Goal: Contribute content

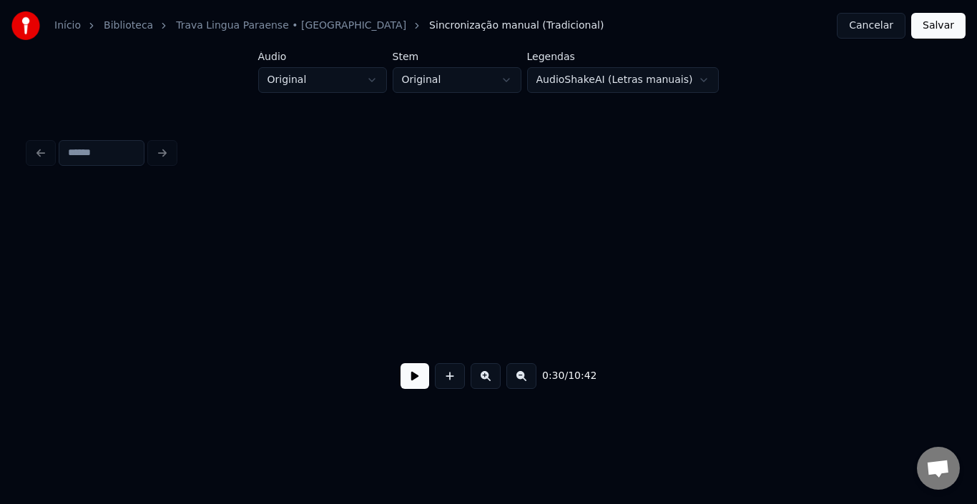
click at [421, 388] on button at bounding box center [415, 376] width 29 height 26
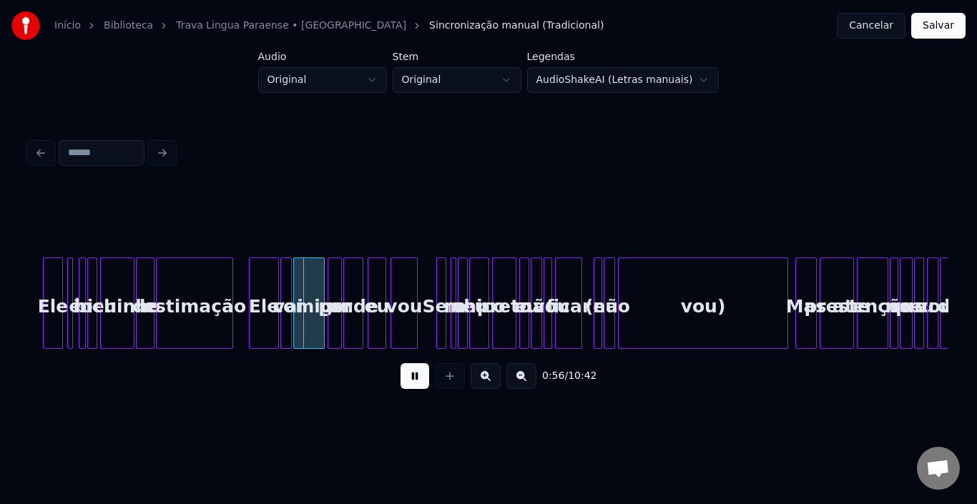
scroll to position [0, 3847]
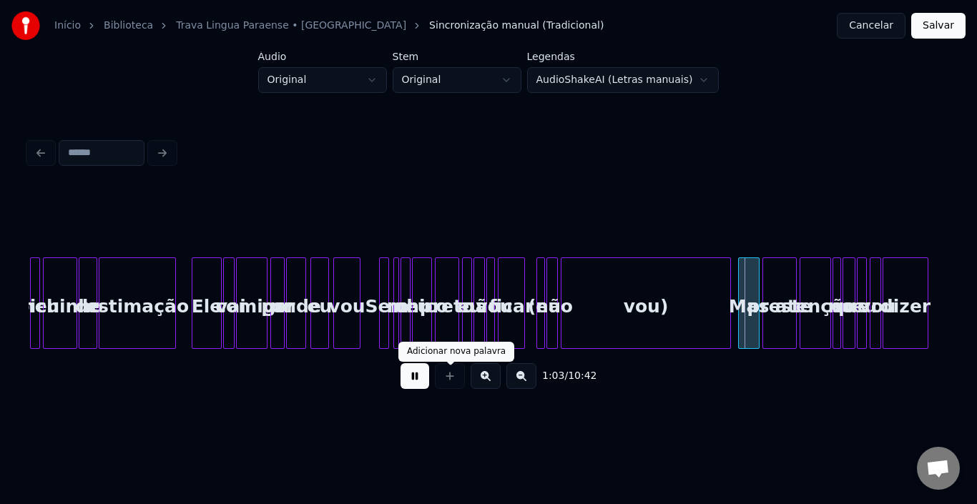
click at [418, 383] on button at bounding box center [415, 376] width 29 height 26
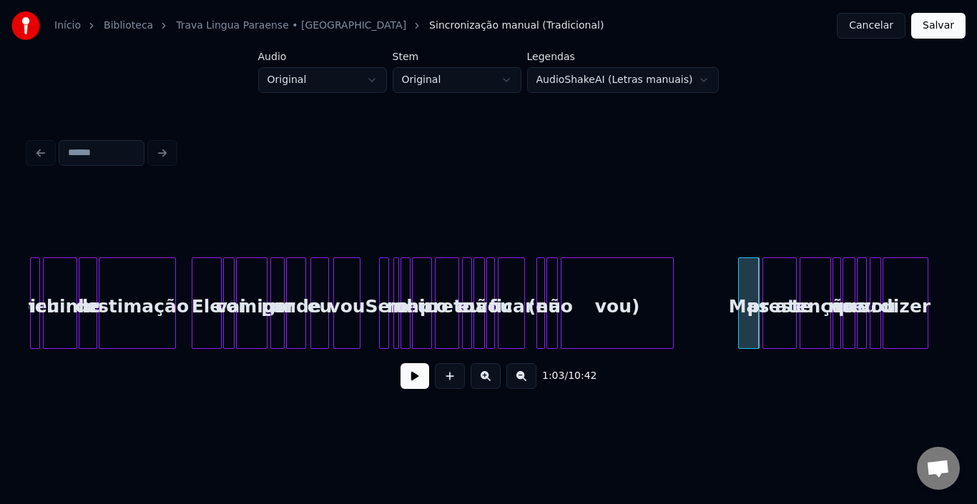
click at [672, 300] on div at bounding box center [671, 303] width 4 height 90
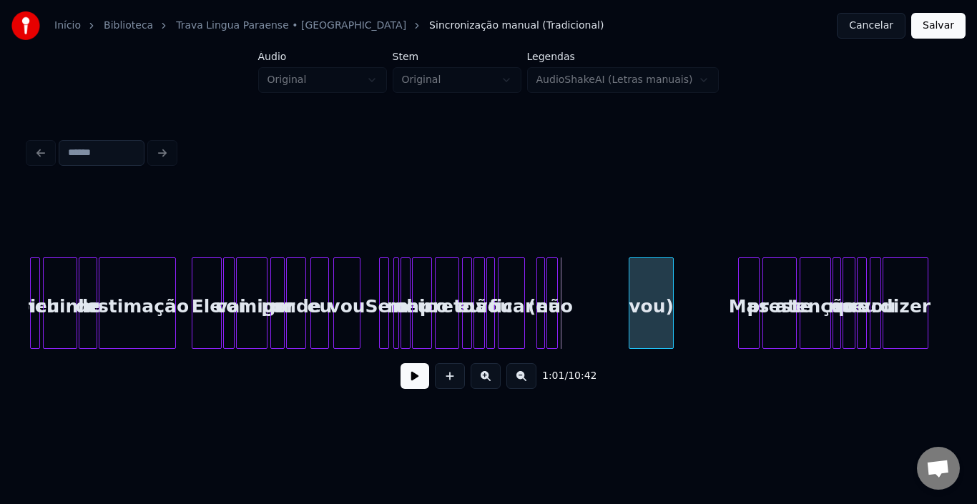
click at [631, 289] on div at bounding box center [631, 303] width 4 height 90
click at [514, 283] on div "ficar" at bounding box center [512, 306] width 26 height 97
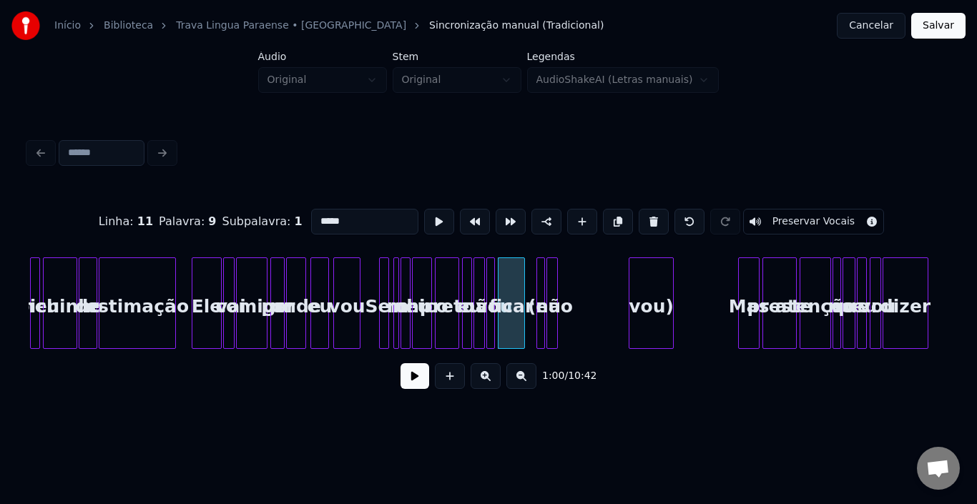
click at [424, 380] on button at bounding box center [415, 376] width 29 height 26
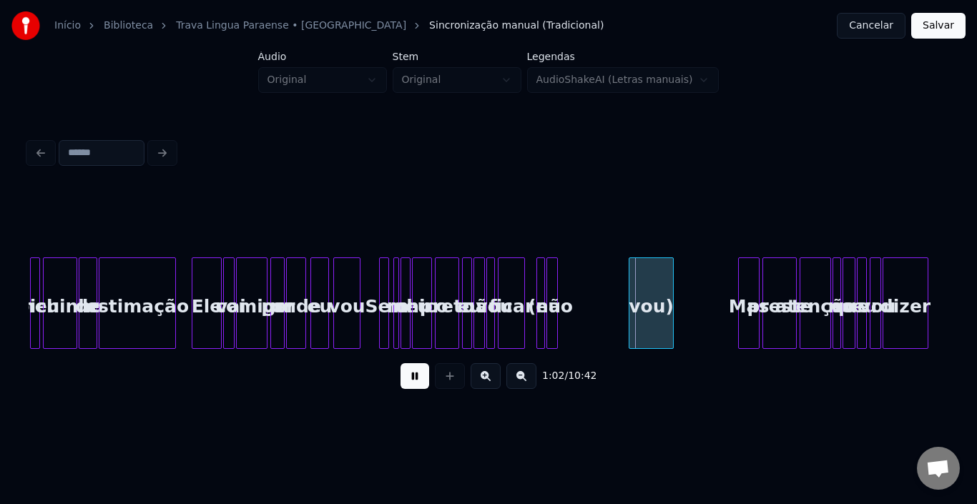
click at [424, 380] on button at bounding box center [415, 376] width 29 height 26
click at [489, 385] on button at bounding box center [486, 376] width 30 height 26
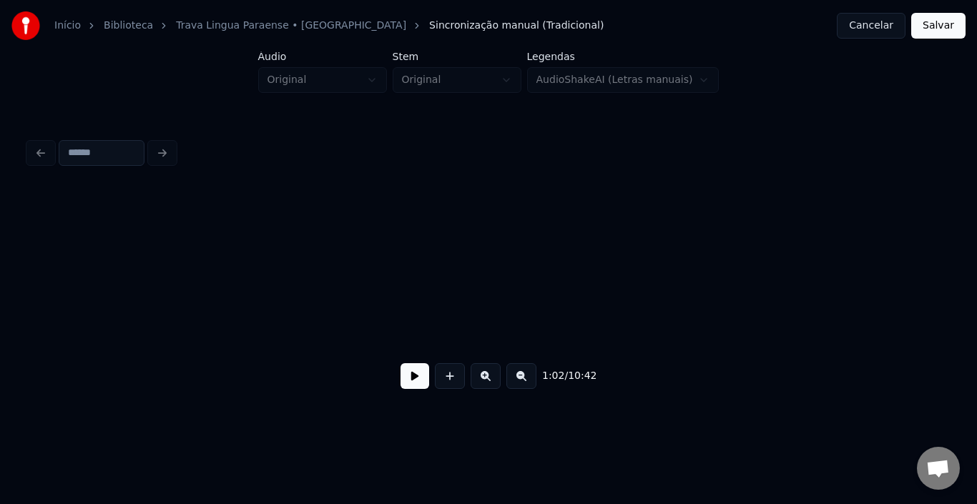
scroll to position [0, 6079]
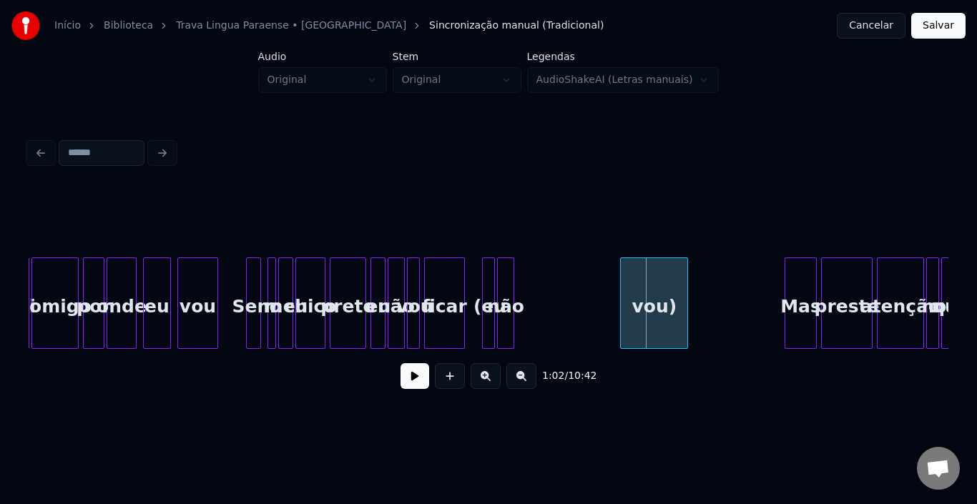
click at [486, 307] on div at bounding box center [485, 303] width 4 height 90
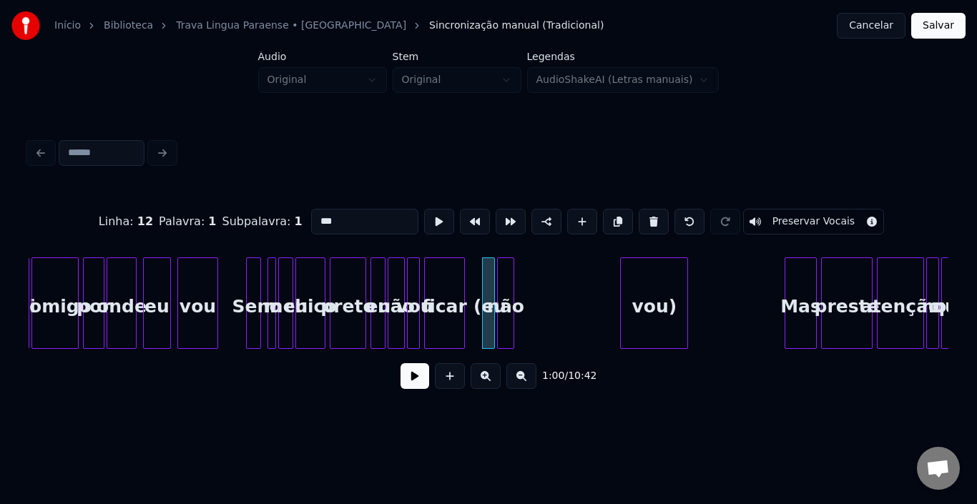
click at [314, 213] on input "***" at bounding box center [364, 222] width 107 height 26
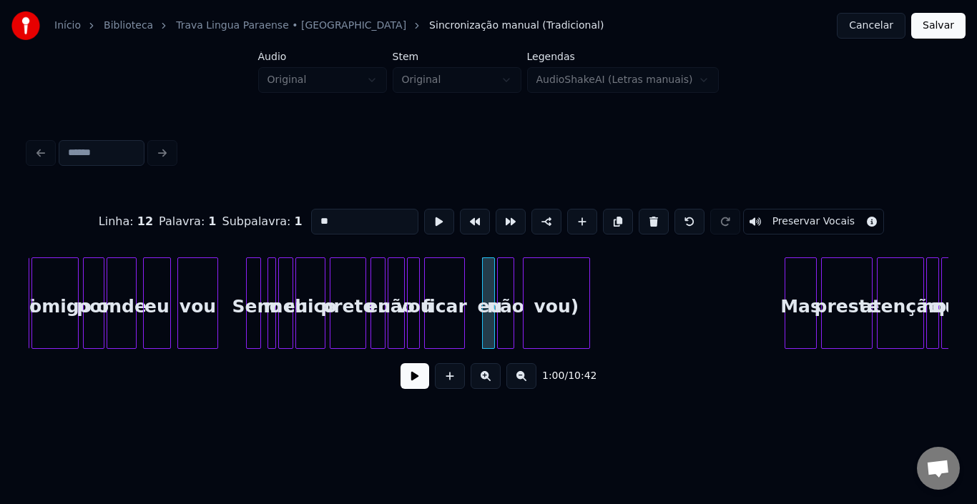
click at [547, 290] on div "vou)" at bounding box center [557, 306] width 67 height 97
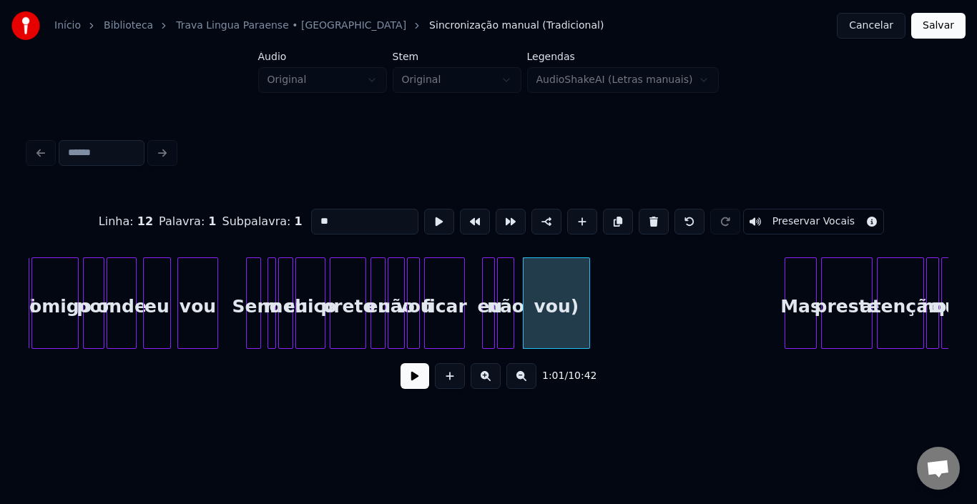
click at [549, 300] on div "vou)" at bounding box center [557, 306] width 67 height 97
click at [386, 216] on input "****" at bounding box center [364, 222] width 107 height 26
type input "***"
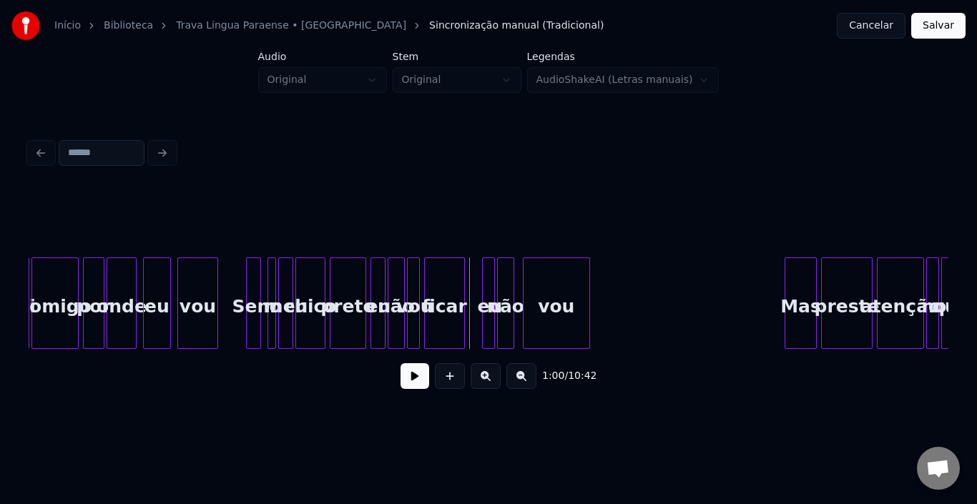
click at [411, 384] on button at bounding box center [415, 376] width 29 height 26
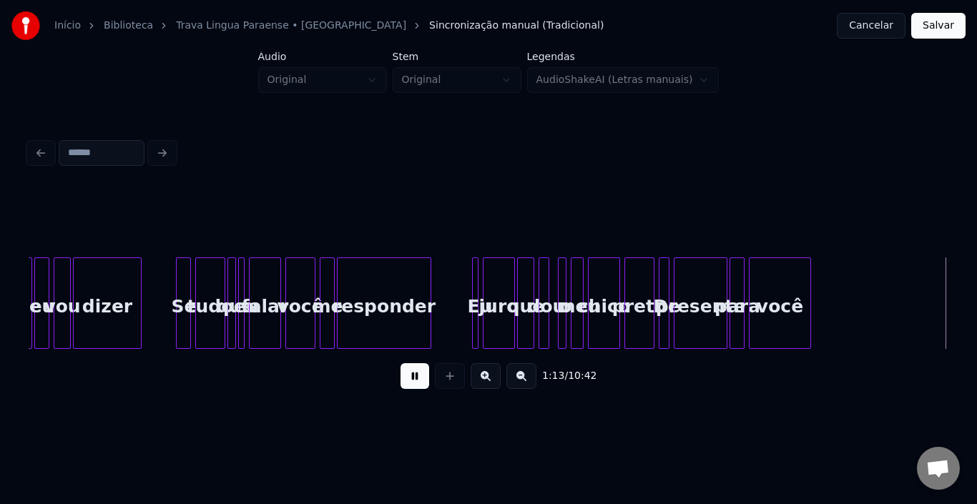
scroll to position [0, 7929]
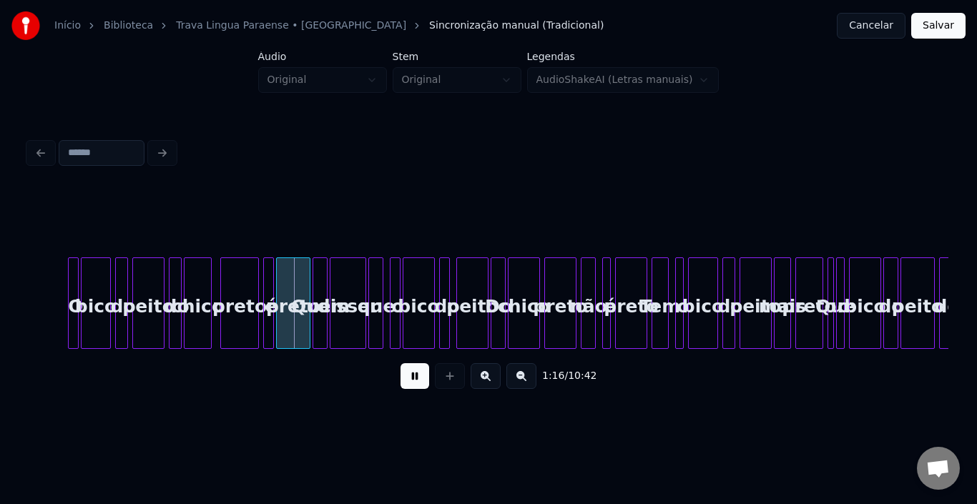
click at [516, 383] on button at bounding box center [521, 376] width 30 height 26
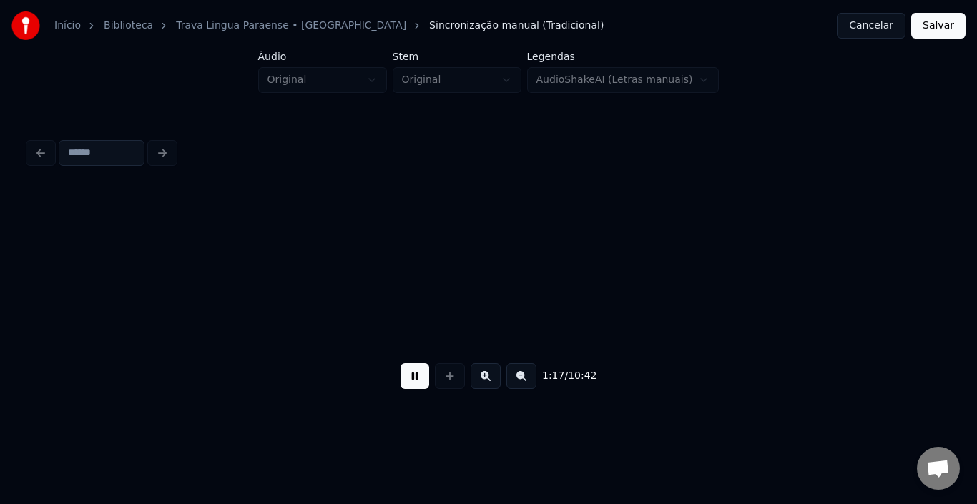
scroll to position [0, 5187]
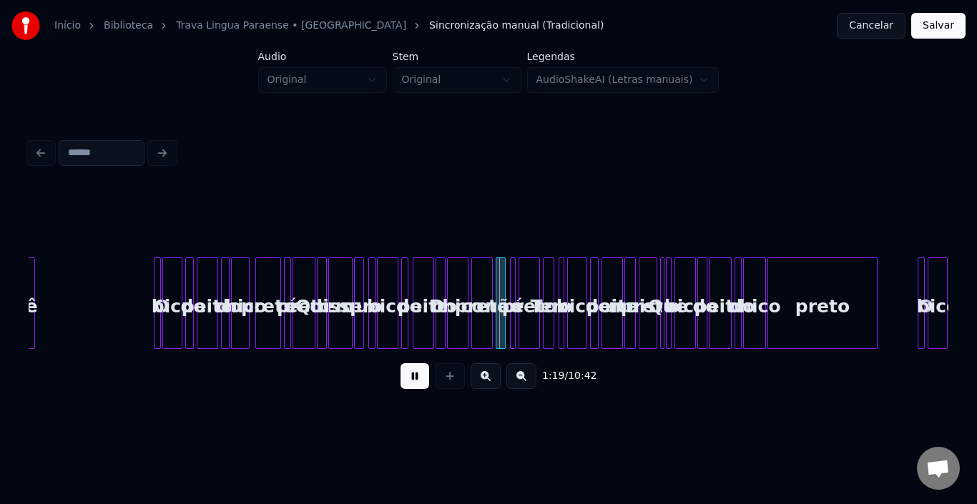
click at [821, 318] on div "preto" at bounding box center [822, 306] width 109 height 97
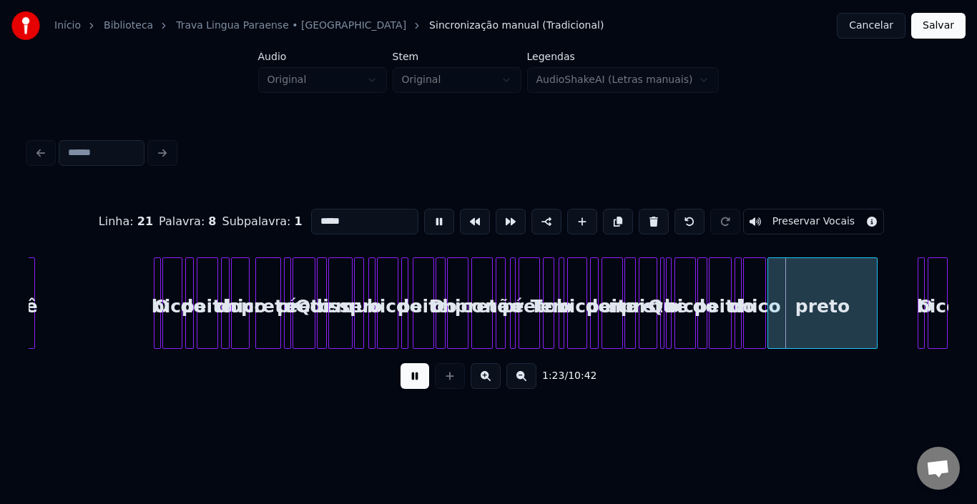
type input "*****"
click at [413, 382] on button at bounding box center [415, 376] width 29 height 26
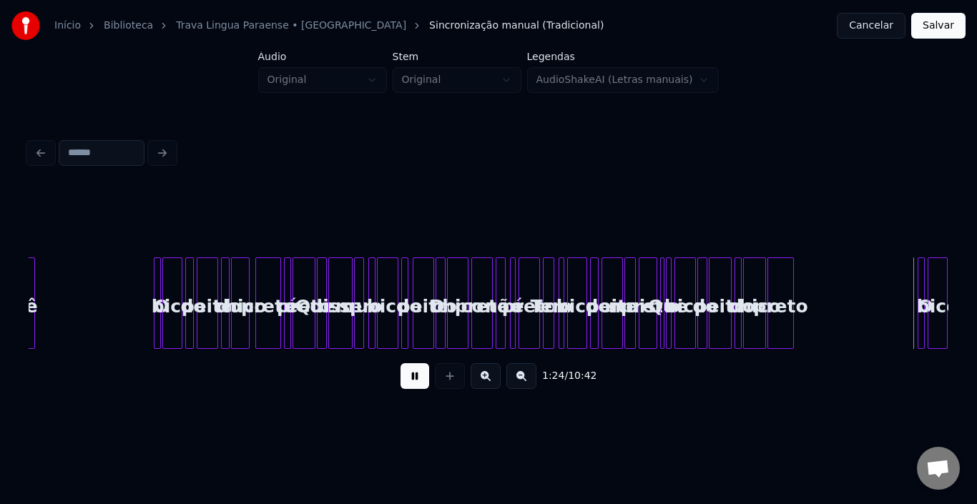
click at [789, 293] on div at bounding box center [791, 303] width 4 height 90
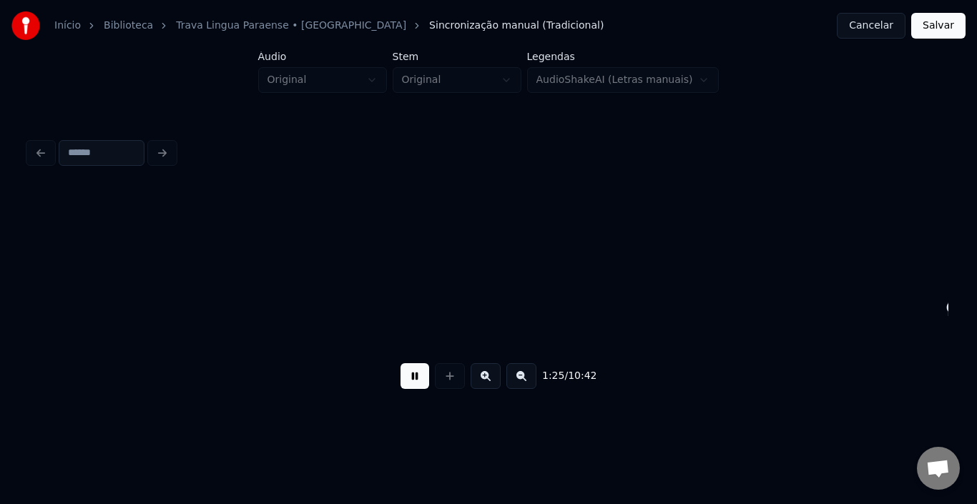
scroll to position [0, 6109]
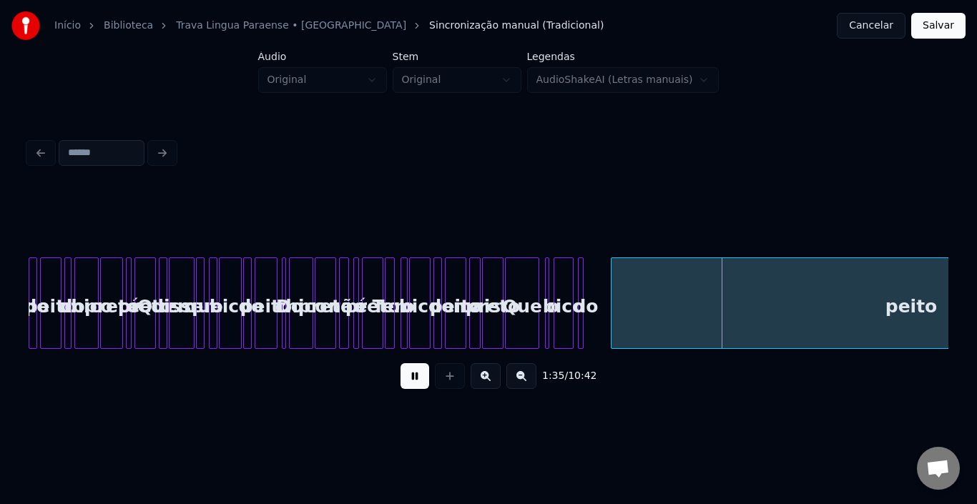
click at [421, 389] on button at bounding box center [415, 376] width 29 height 26
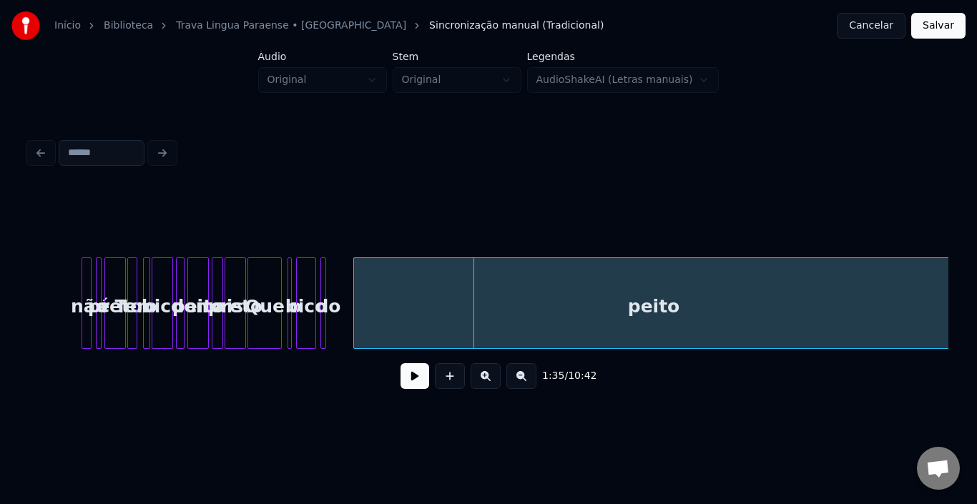
scroll to position [0, 6452]
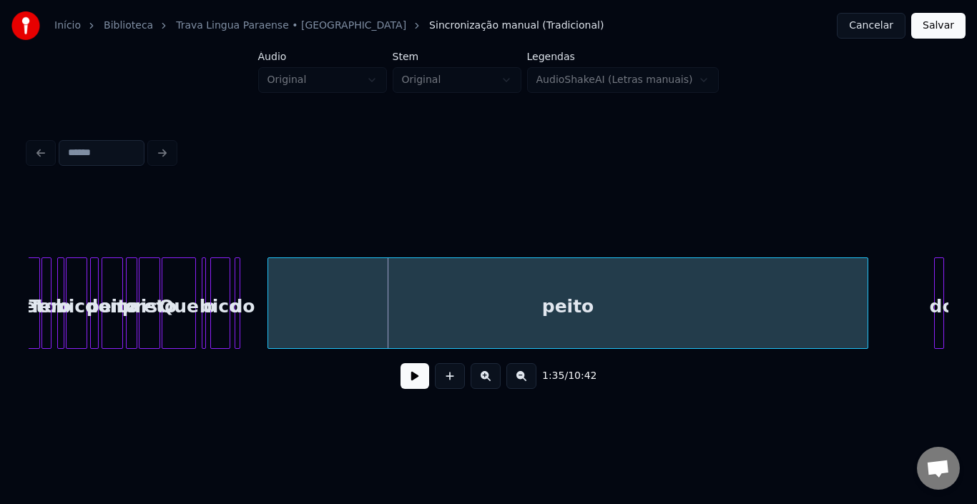
click at [145, 312] on div "preto" at bounding box center [149, 306] width 20 height 97
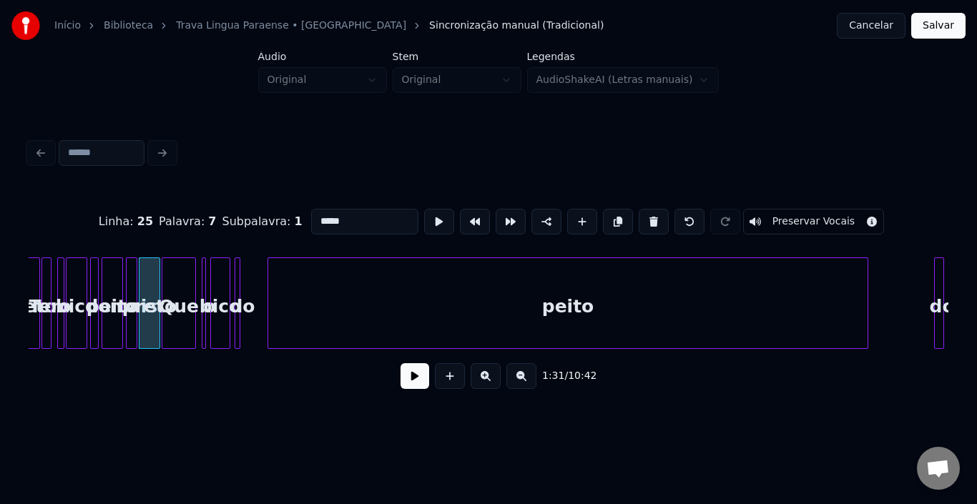
click at [415, 389] on button at bounding box center [415, 376] width 29 height 26
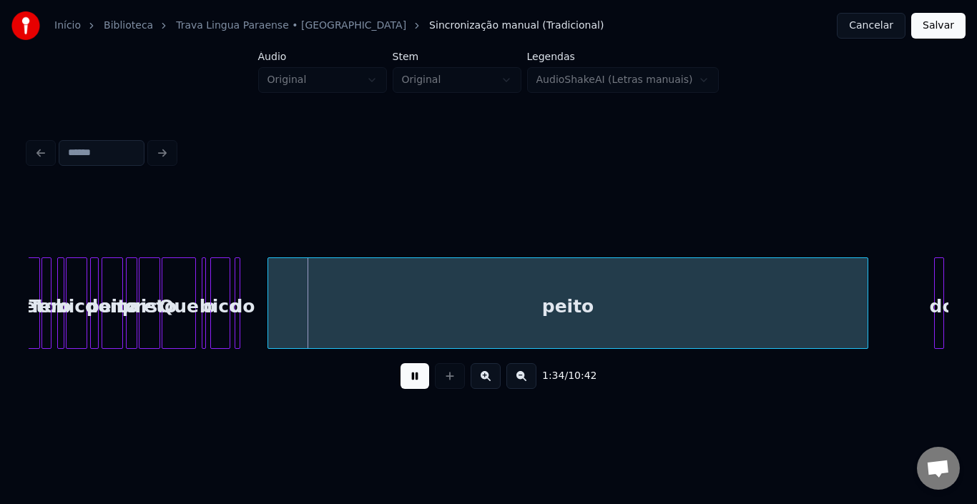
click at [415, 389] on button at bounding box center [415, 376] width 29 height 26
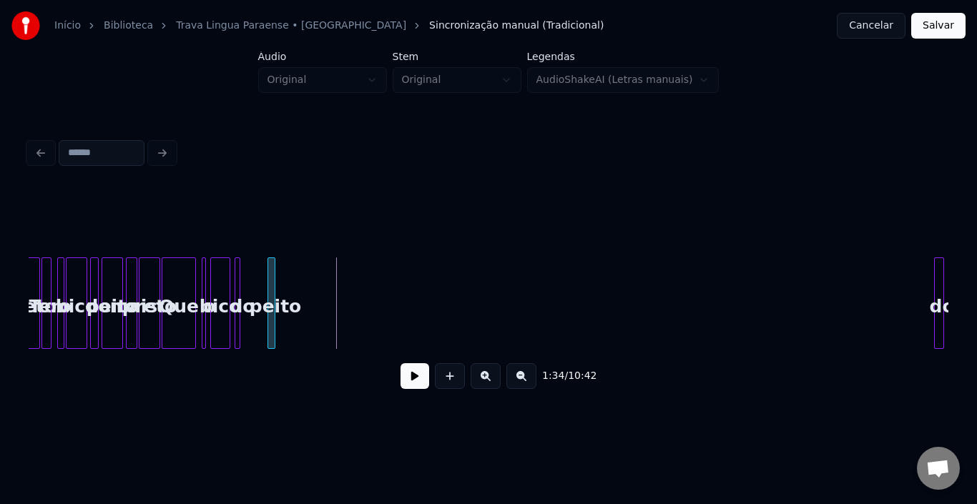
click at [273, 305] on div at bounding box center [272, 303] width 4 height 90
click at [252, 276] on div "peito" at bounding box center [251, 306] width 14 height 97
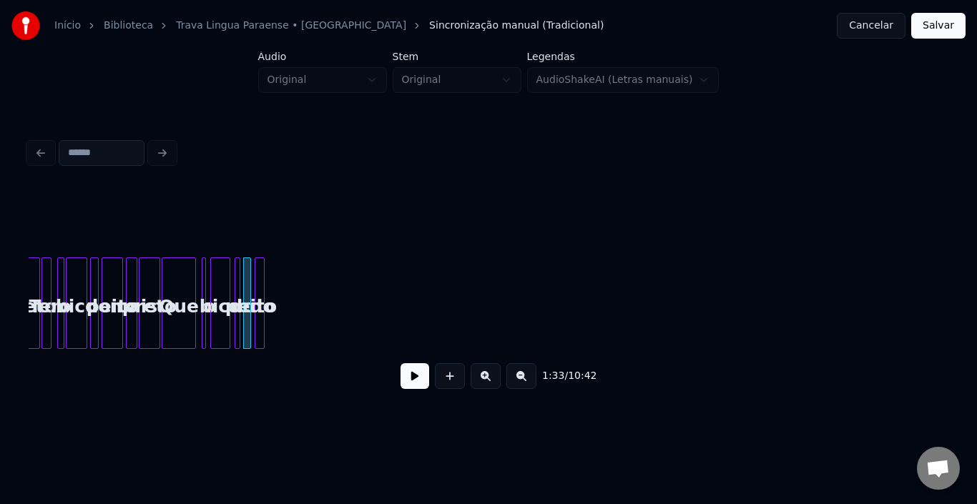
click at [255, 280] on div "do" at bounding box center [260, 304] width 10 height 92
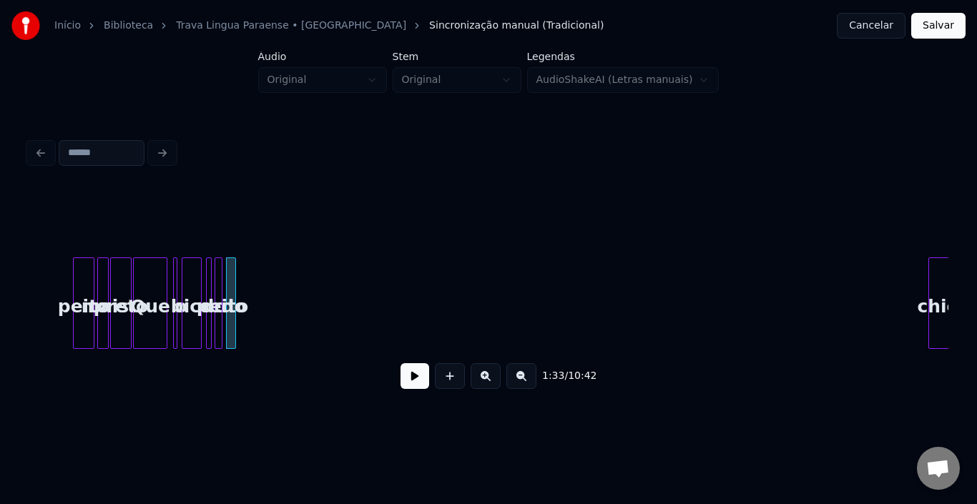
scroll to position [0, 6624]
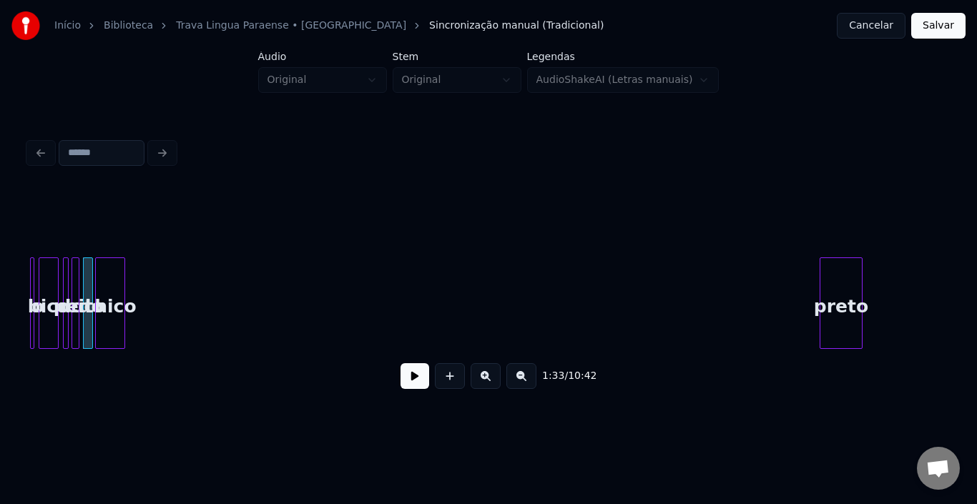
click at [101, 280] on div "chico" at bounding box center [110, 306] width 29 height 97
click at [102, 272] on div at bounding box center [102, 303] width 4 height 90
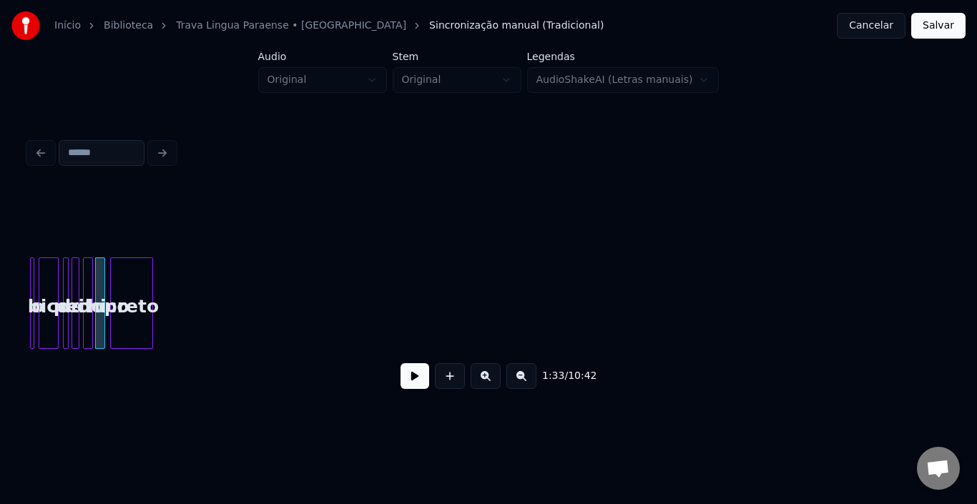
click at [117, 285] on div "preto" at bounding box center [131, 306] width 41 height 97
click at [52, 291] on div "bico" at bounding box center [48, 306] width 19 height 97
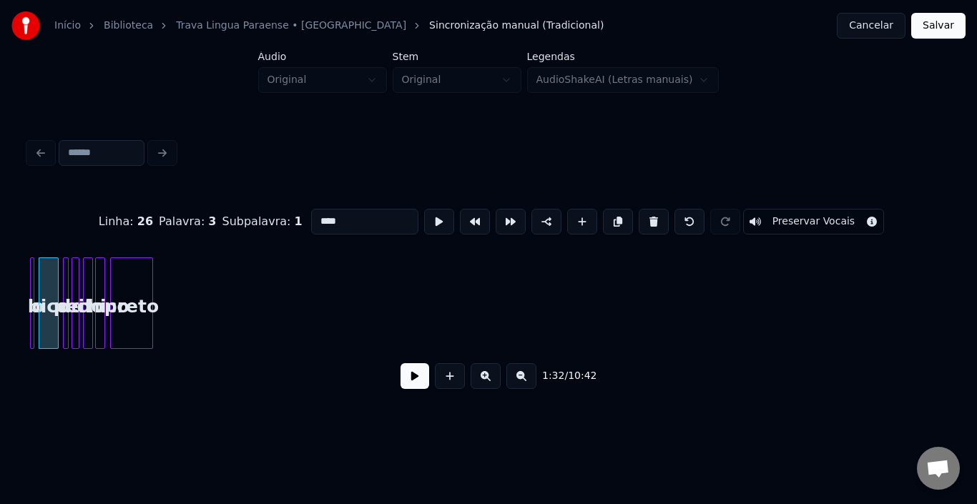
click at [410, 386] on button at bounding box center [415, 376] width 29 height 26
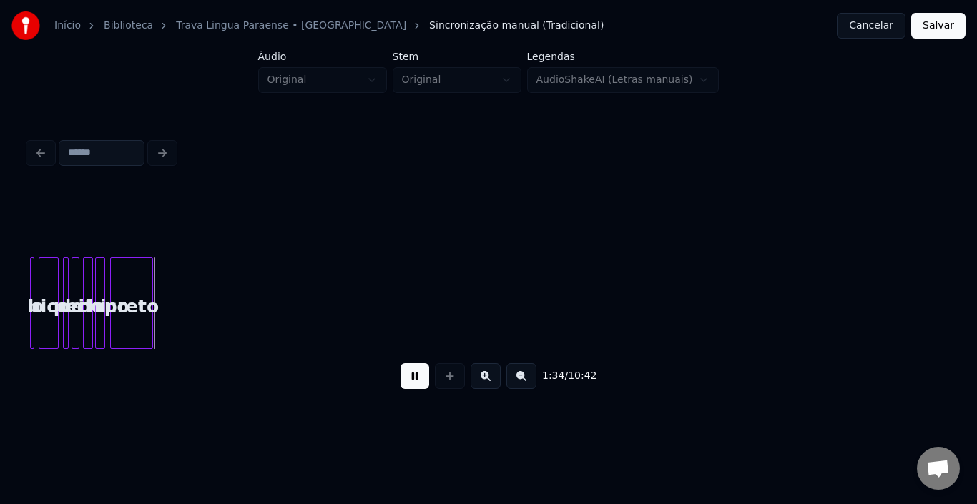
click at [410, 386] on button at bounding box center [415, 376] width 29 height 26
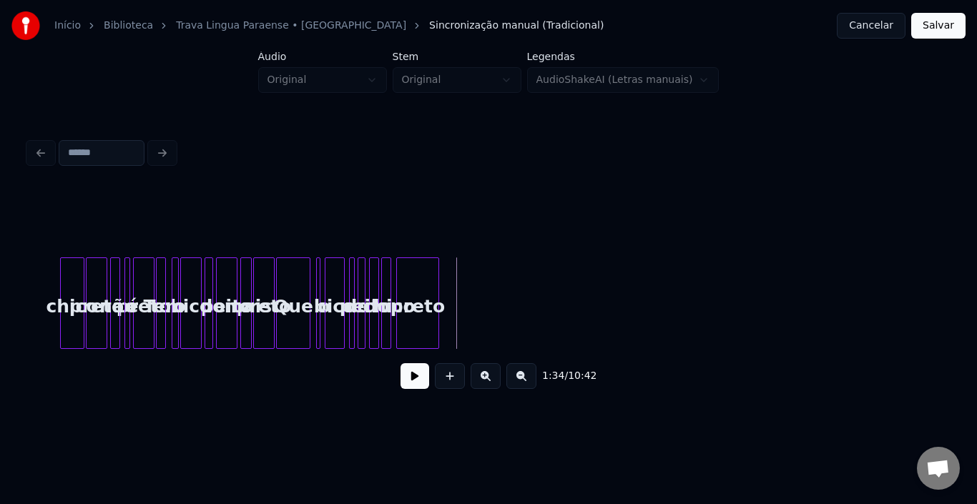
scroll to position [0, 6309]
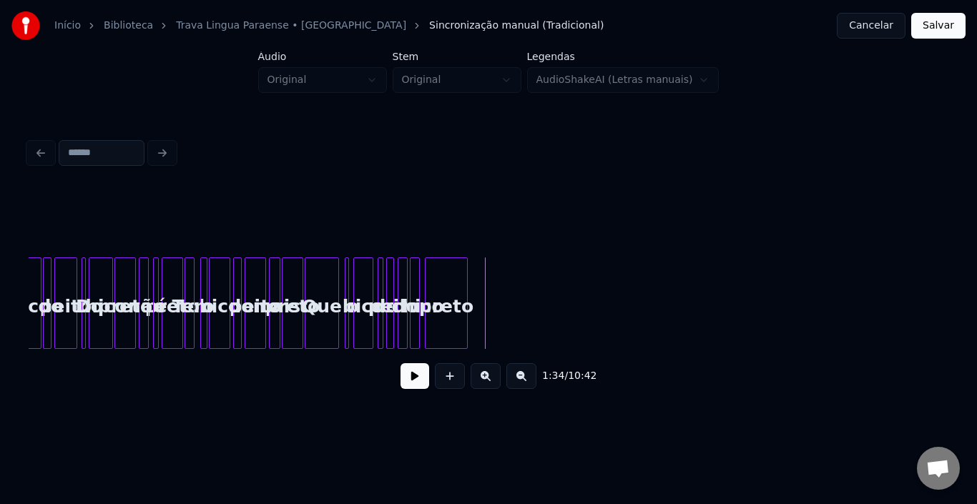
click at [354, 295] on div at bounding box center [356, 303] width 4 height 90
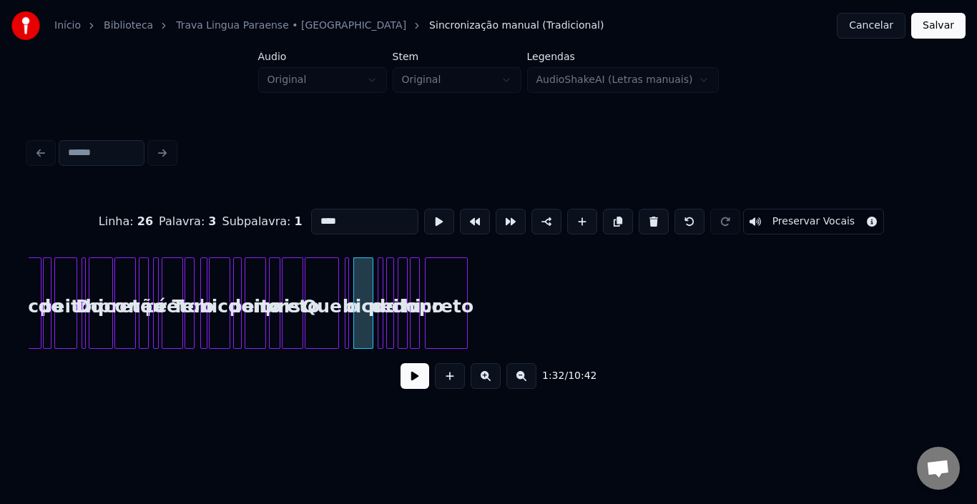
click at [411, 380] on button at bounding box center [415, 376] width 29 height 26
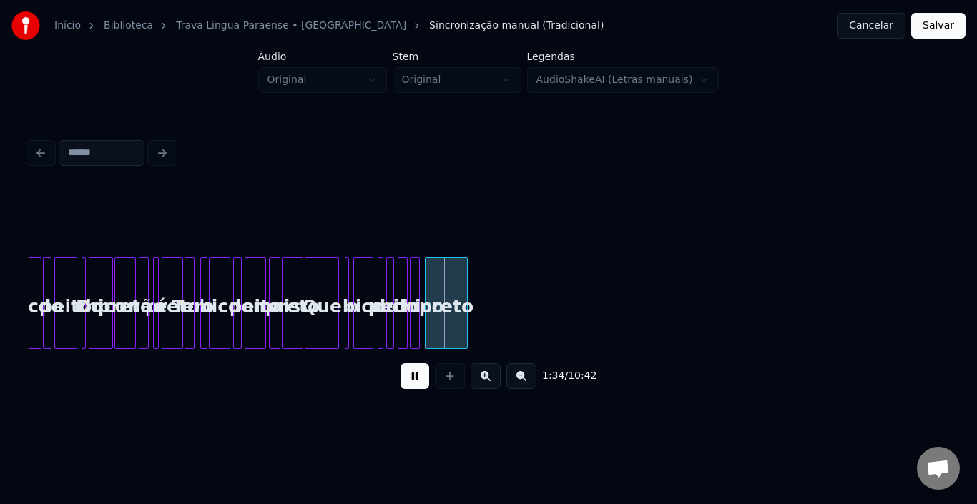
click at [411, 380] on button at bounding box center [415, 376] width 29 height 26
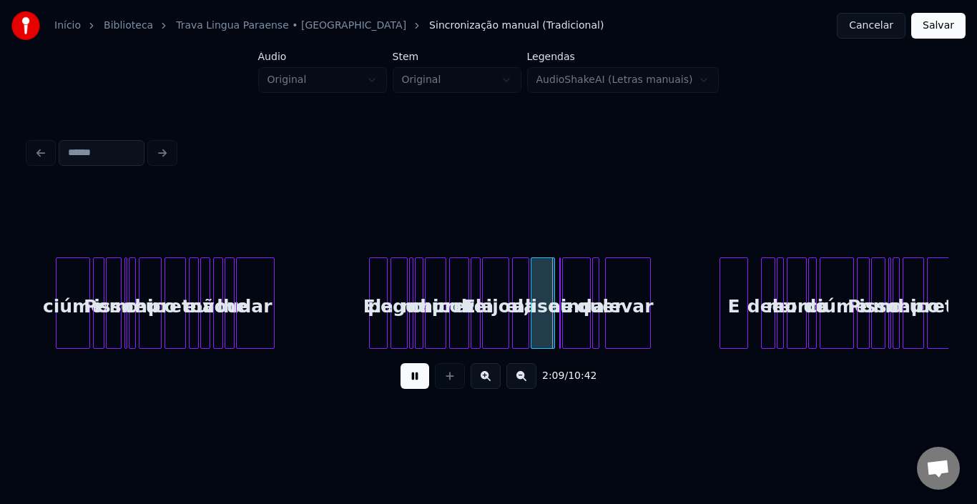
scroll to position [0, 8816]
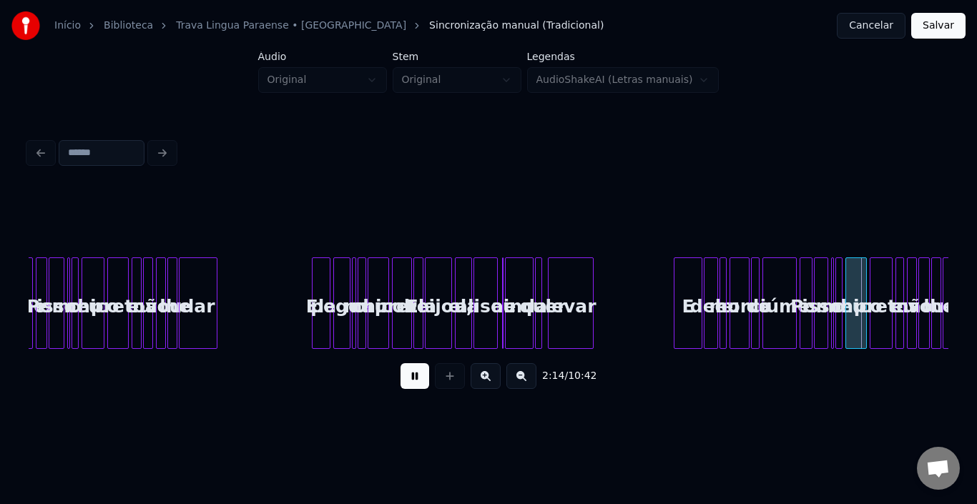
click at [689, 299] on div "E" at bounding box center [688, 306] width 27 height 97
click at [690, 289] on div at bounding box center [690, 303] width 4 height 90
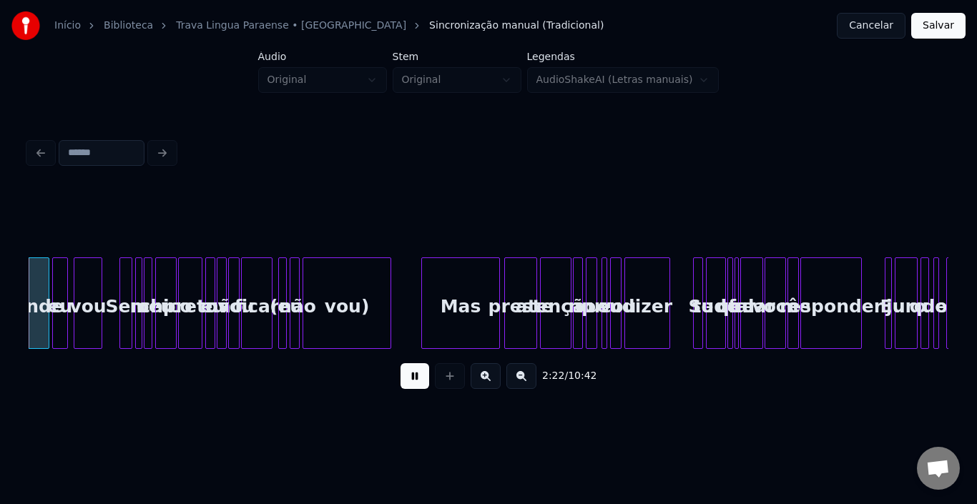
scroll to position [0, 10224]
click at [279, 308] on div at bounding box center [281, 303] width 4 height 90
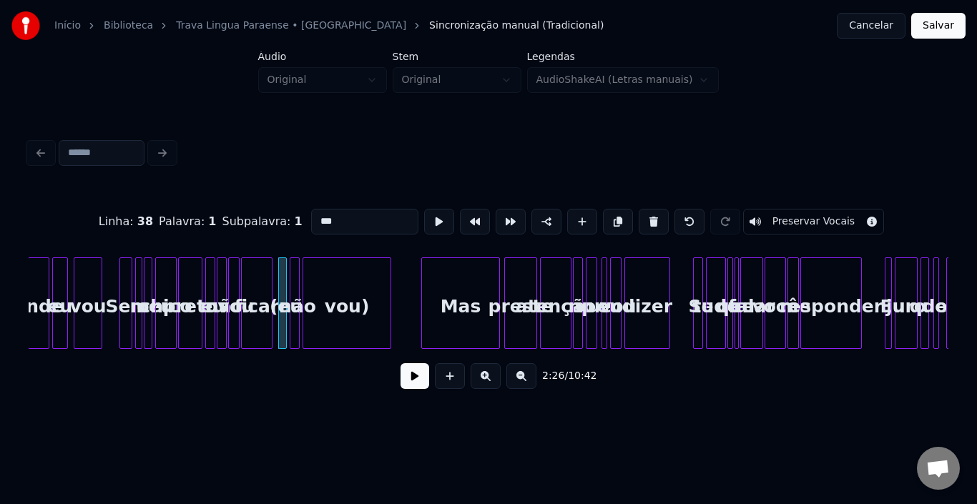
drag, startPoint x: 313, startPoint y: 217, endPoint x: 303, endPoint y: 218, distance: 9.4
click at [311, 218] on input "***" at bounding box center [364, 222] width 107 height 26
click at [358, 281] on div "vou)" at bounding box center [346, 306] width 87 height 97
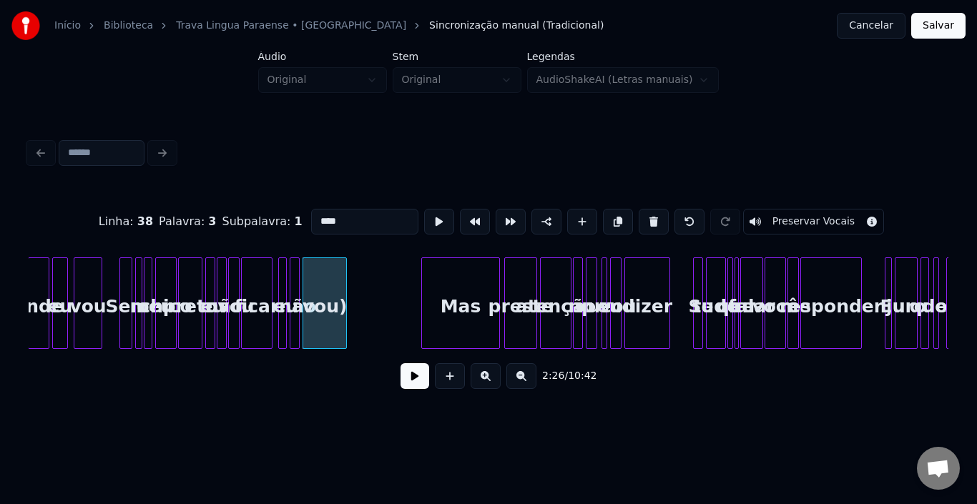
click at [346, 292] on div at bounding box center [344, 303] width 4 height 90
type input "***"
click at [423, 384] on button at bounding box center [415, 376] width 29 height 26
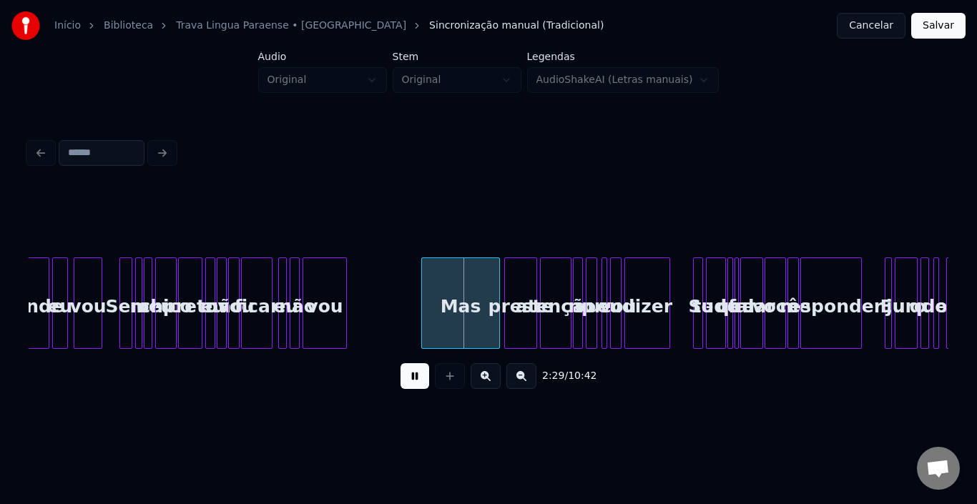
click at [423, 384] on button at bounding box center [415, 376] width 29 height 26
click at [476, 298] on div at bounding box center [477, 303] width 4 height 90
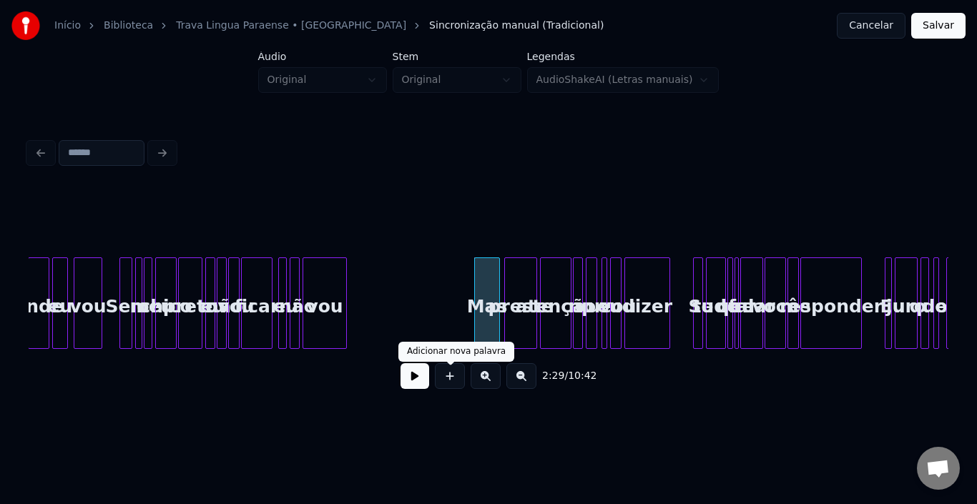
click at [423, 381] on button at bounding box center [415, 376] width 29 height 26
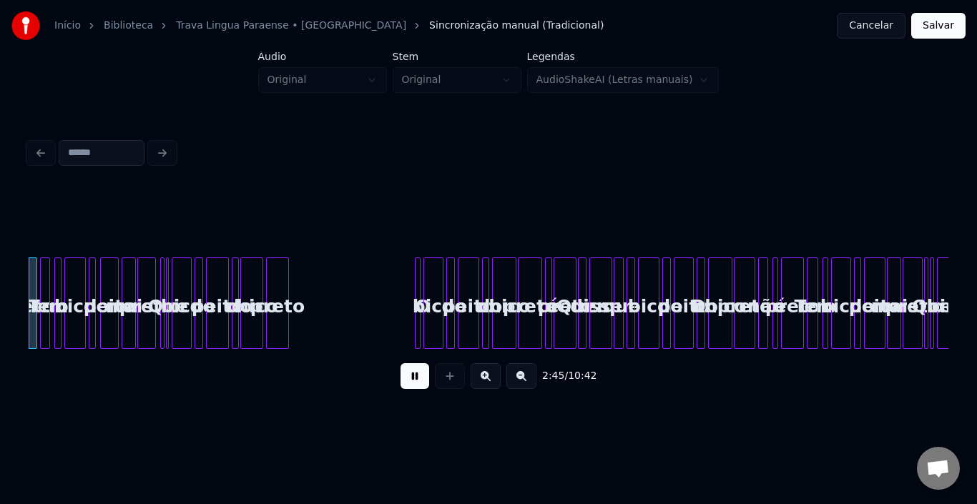
scroll to position [0, 11810]
click at [908, 292] on div "preto" at bounding box center [912, 306] width 19 height 97
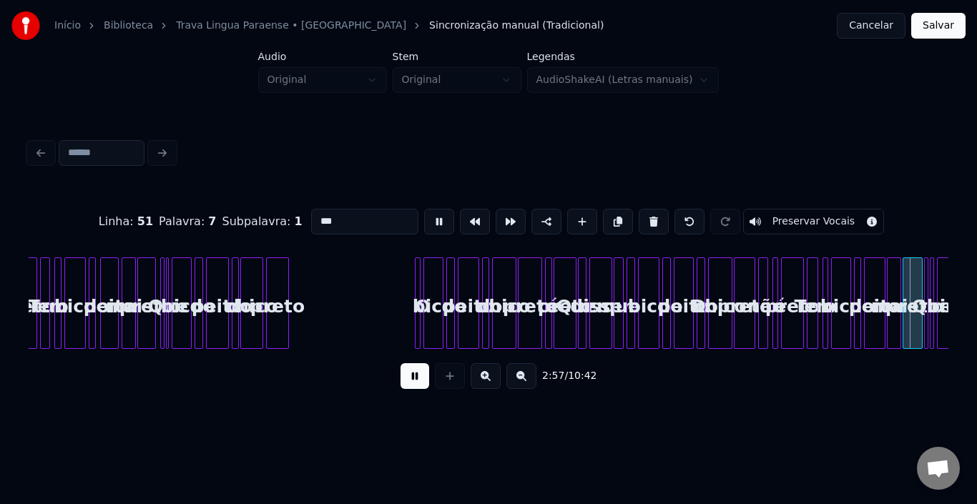
type input "*****"
click at [414, 378] on button at bounding box center [415, 376] width 29 height 26
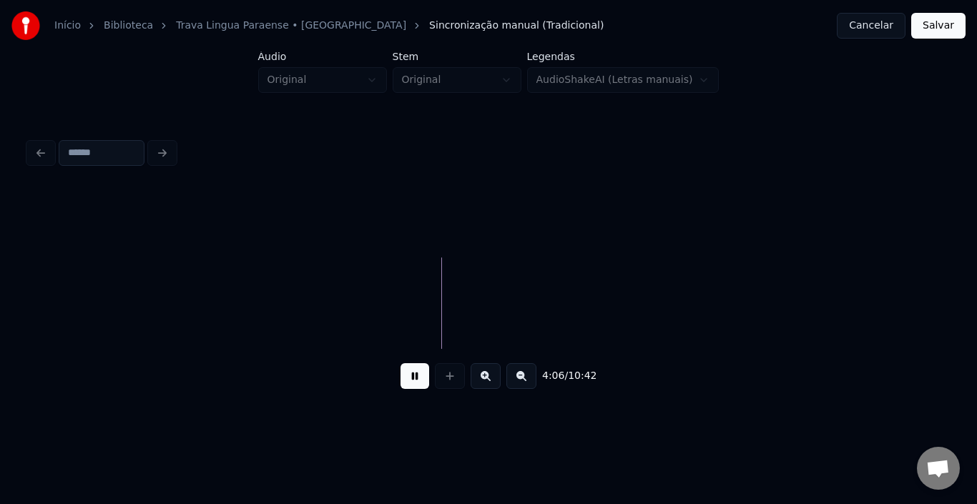
scroll to position [0, 17235]
click at [955, 283] on div "Início Biblioteca Trava Lingua Paraense • Jurandy Sincronização manual (Tradici…" at bounding box center [488, 209] width 977 height 418
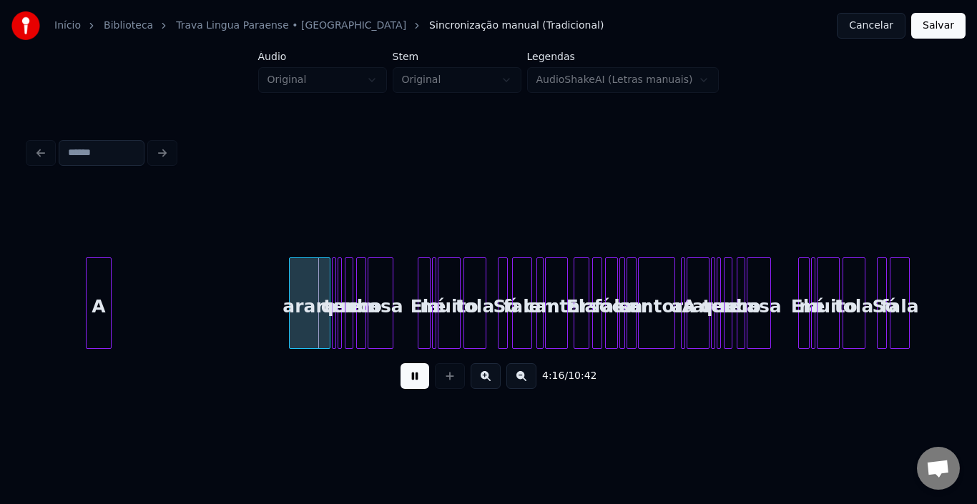
scroll to position [0, 18015]
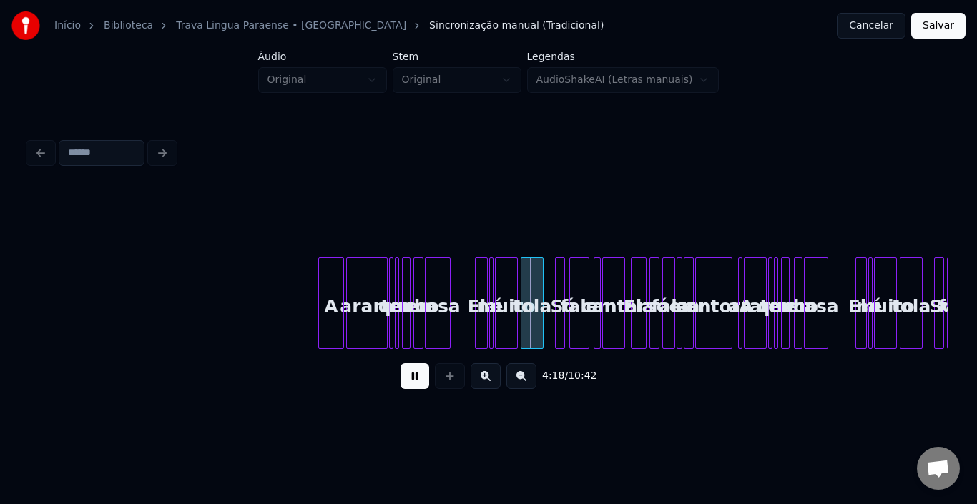
click at [328, 273] on div "A" at bounding box center [331, 306] width 24 height 97
click at [419, 383] on button at bounding box center [415, 376] width 29 height 26
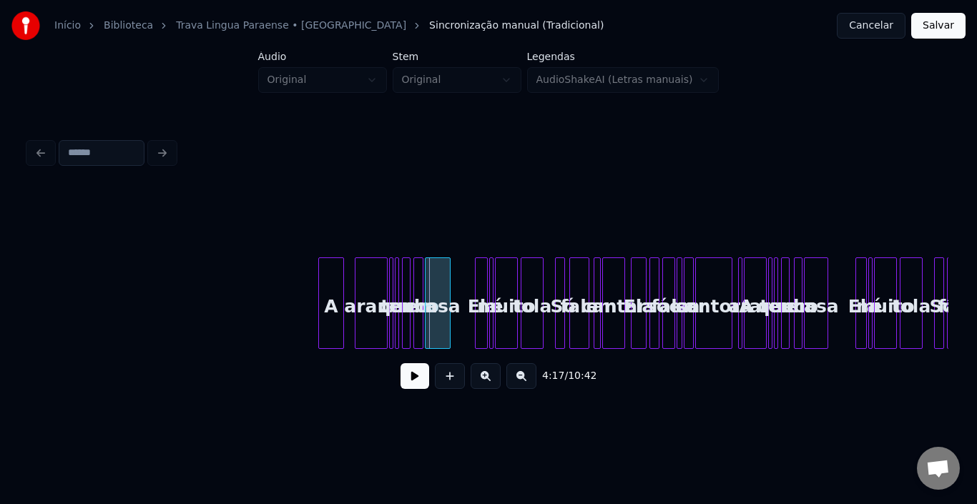
click at [356, 283] on div at bounding box center [358, 303] width 4 height 90
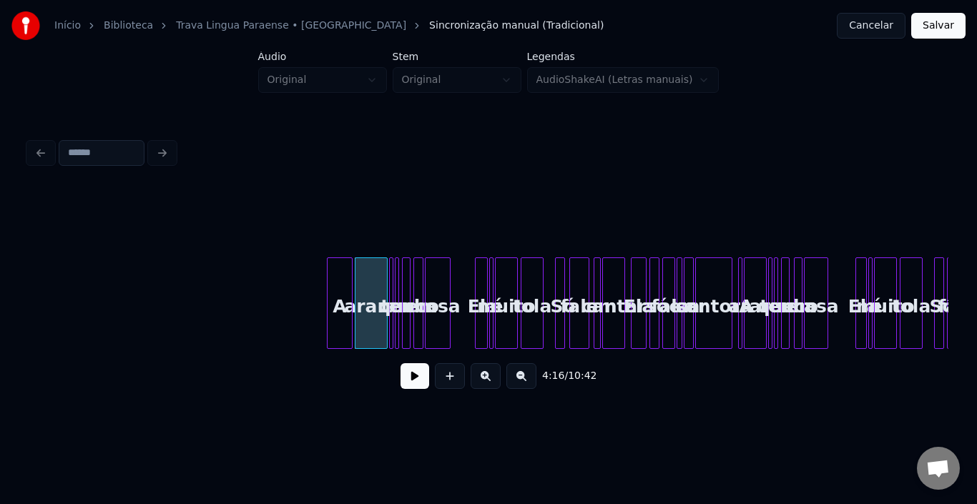
click at [338, 278] on div "A" at bounding box center [340, 306] width 24 height 97
click at [343, 281] on div at bounding box center [342, 303] width 4 height 90
click at [419, 381] on button at bounding box center [415, 376] width 29 height 26
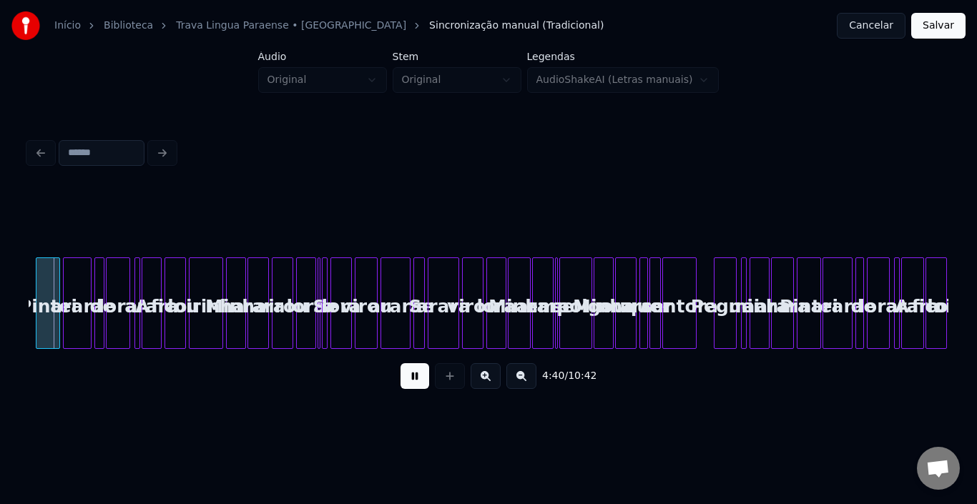
scroll to position [0, 20062]
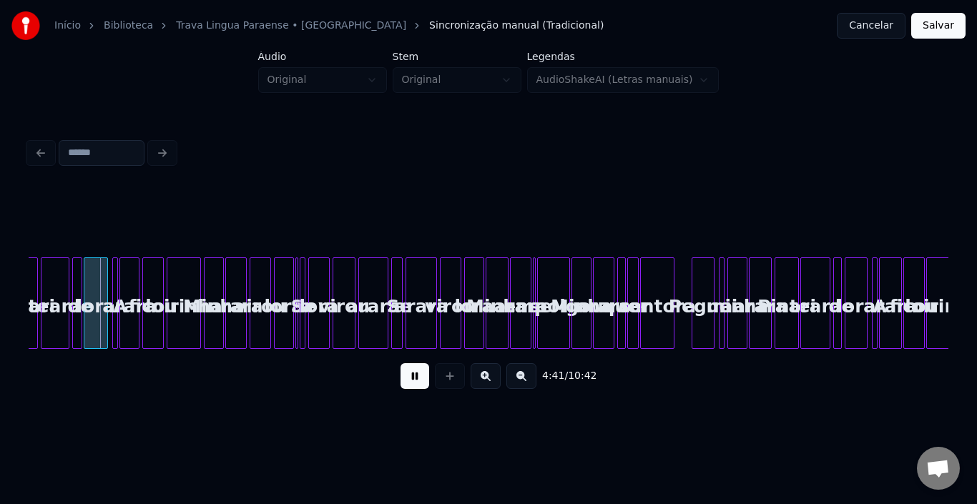
click at [514, 378] on button at bounding box center [521, 376] width 30 height 26
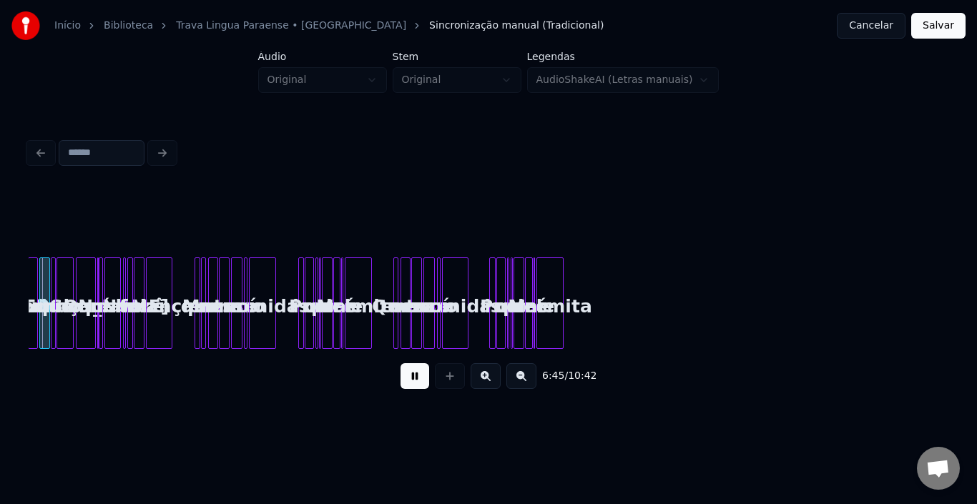
scroll to position [0, 14484]
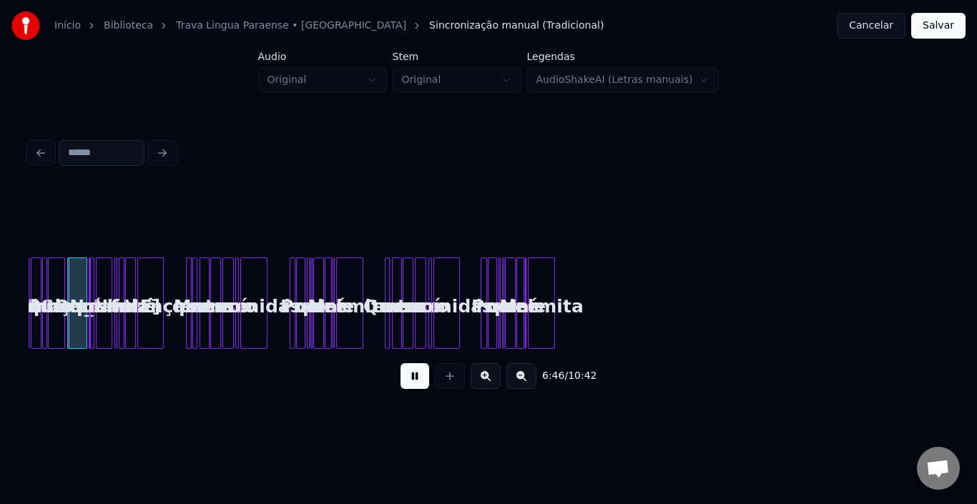
click at [459, 290] on div "comida" at bounding box center [446, 306] width 25 height 97
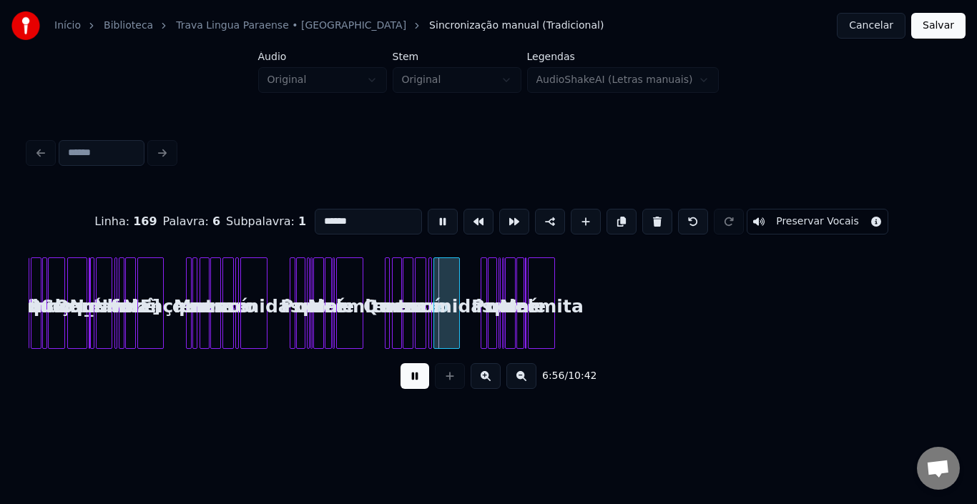
type input "******"
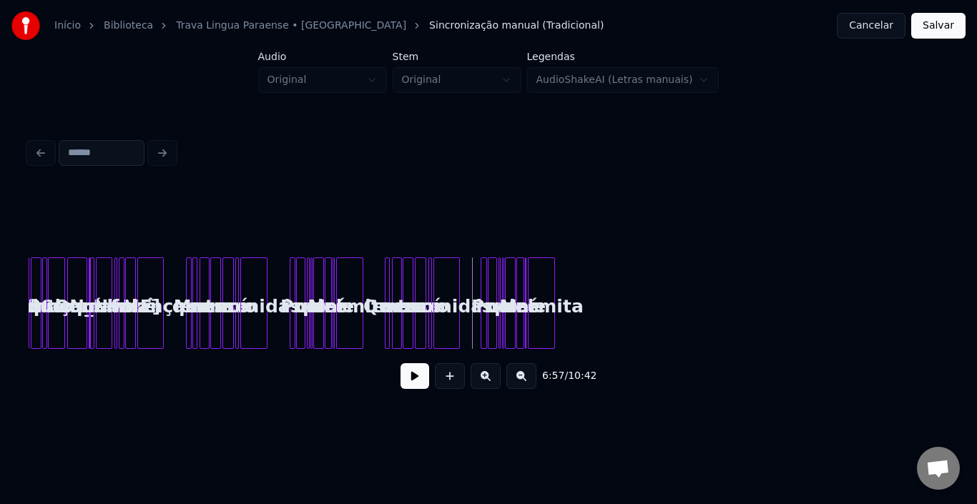
click at [421, 383] on button at bounding box center [415, 376] width 29 height 26
drag, startPoint x: 949, startPoint y: 348, endPoint x: 940, endPoint y: 351, distance: 9.3
click at [940, 351] on div "6:59 / 10:42" at bounding box center [488, 267] width 931 height 283
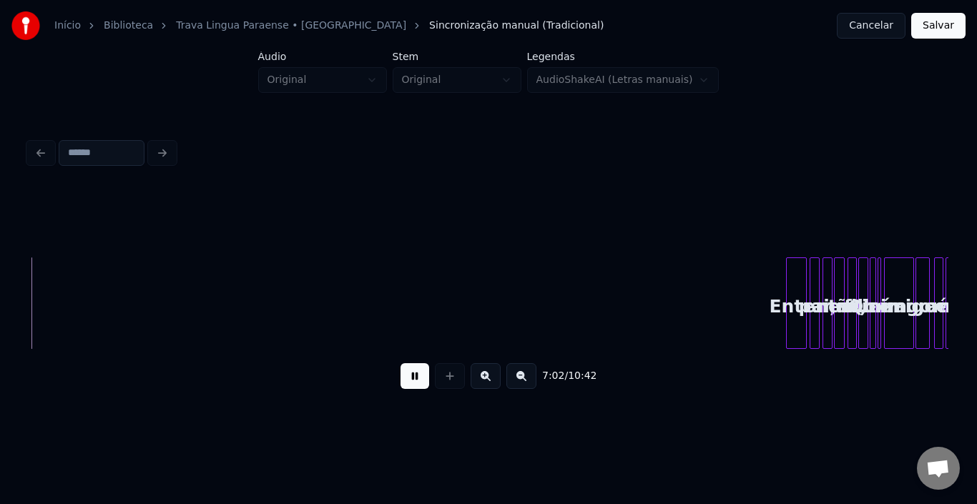
scroll to position [0, 15119]
click at [782, 287] on div "Entra" at bounding box center [791, 306] width 19 height 97
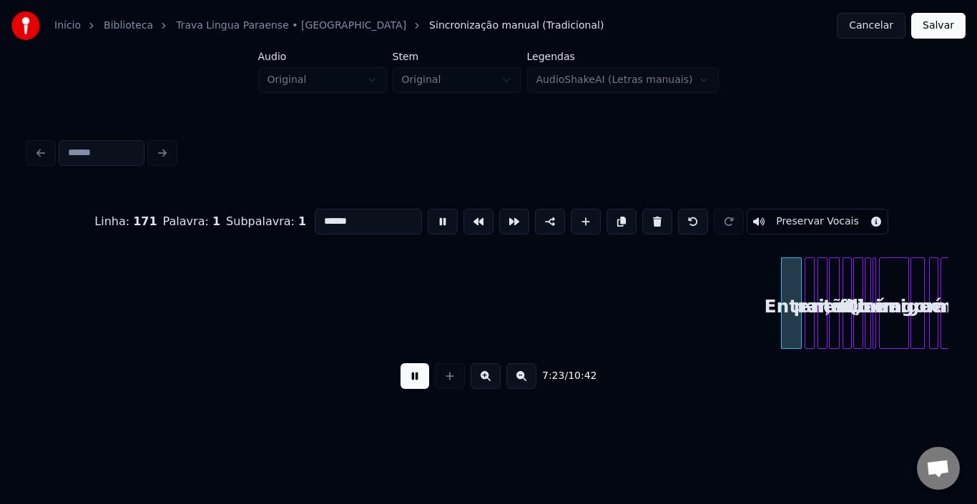
type input "*****"
click at [410, 370] on button at bounding box center [415, 376] width 29 height 26
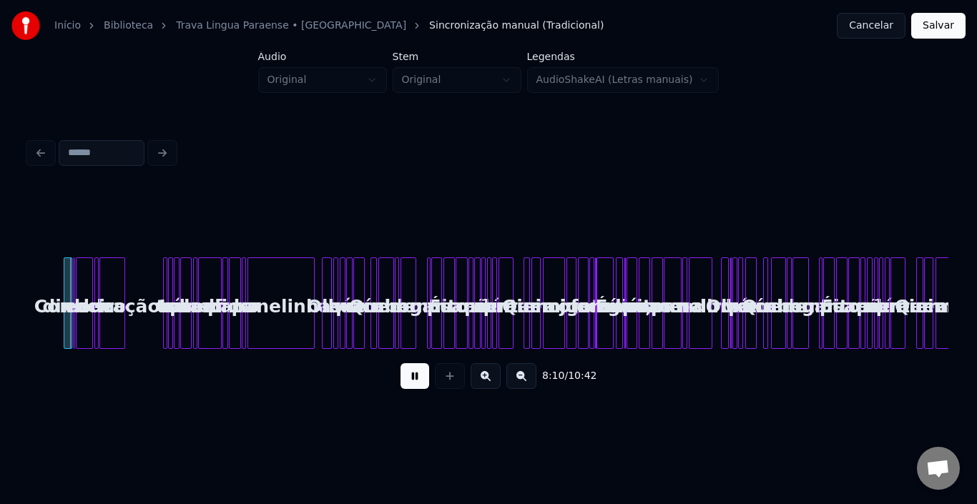
scroll to position [0, 17549]
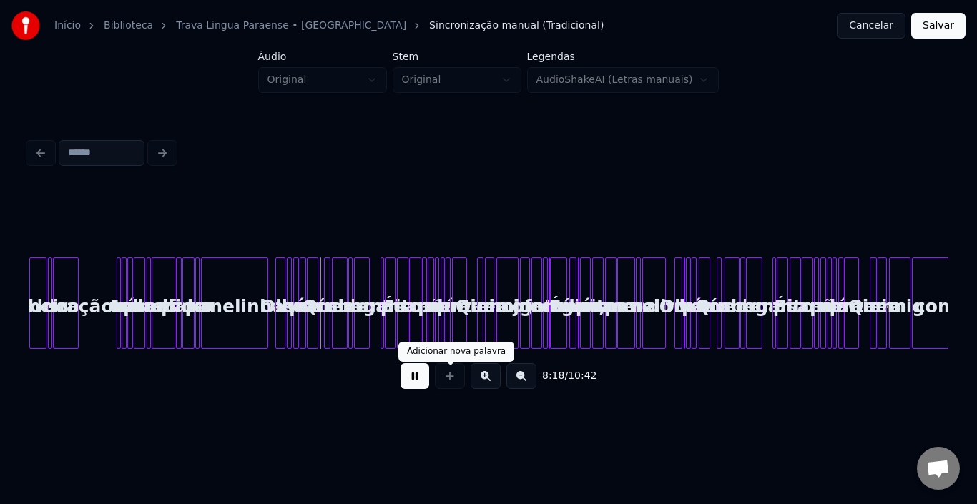
click at [398, 381] on div "8:18 / 10:42" at bounding box center [488, 376] width 897 height 31
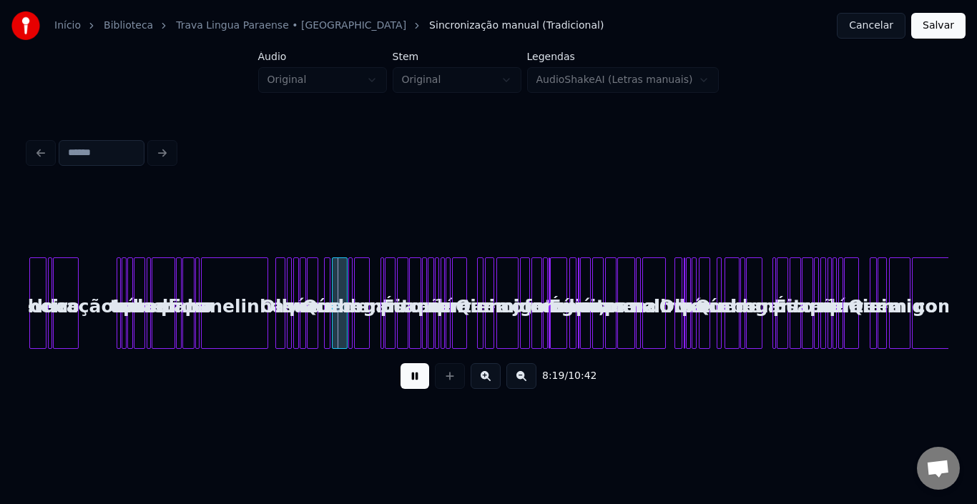
click at [411, 382] on button at bounding box center [415, 376] width 29 height 26
click at [225, 294] on div at bounding box center [227, 303] width 4 height 90
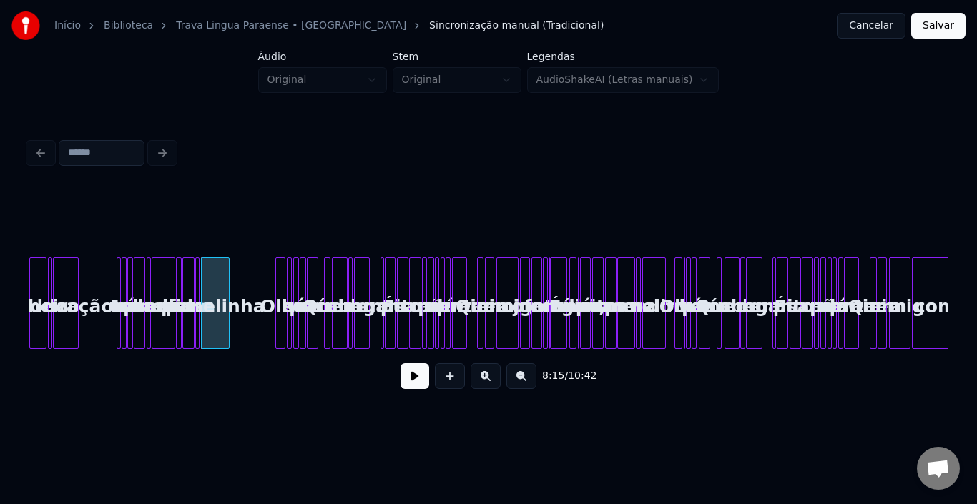
click at [421, 379] on button at bounding box center [415, 376] width 29 height 26
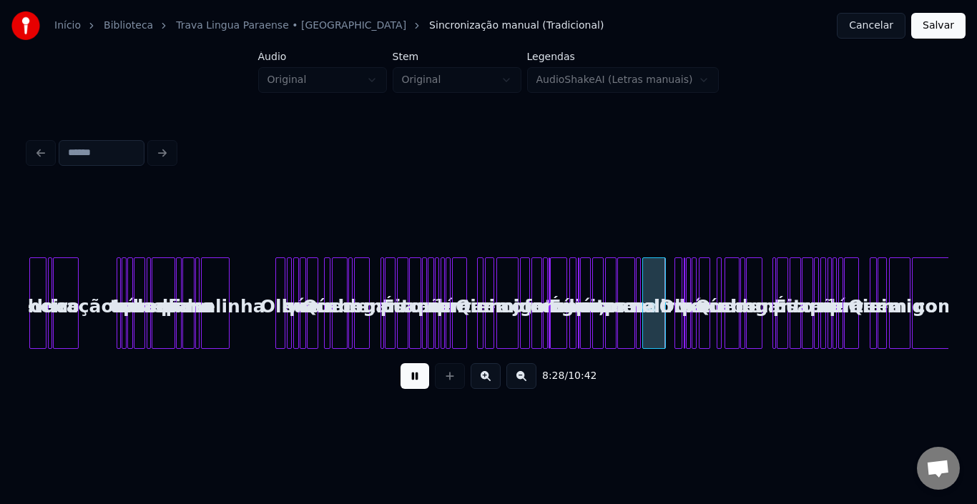
click at [486, 384] on button at bounding box center [486, 376] width 30 height 26
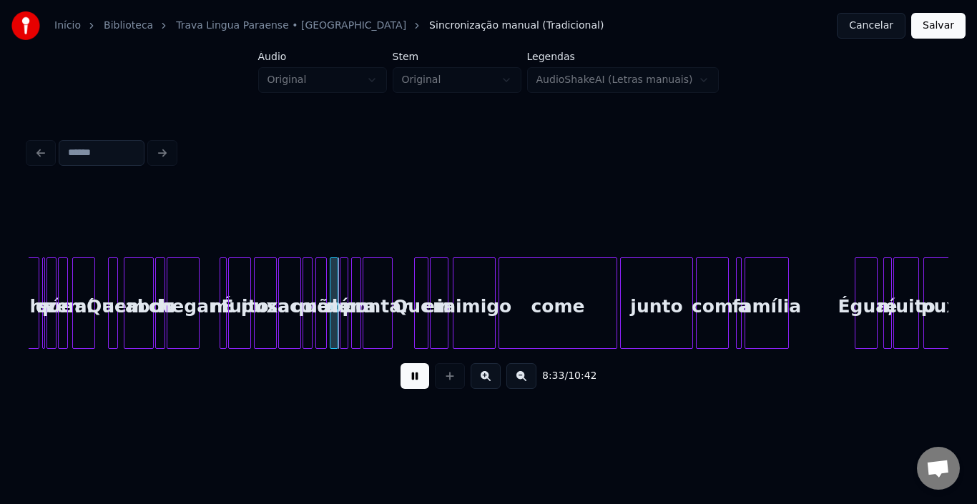
scroll to position [0, 36481]
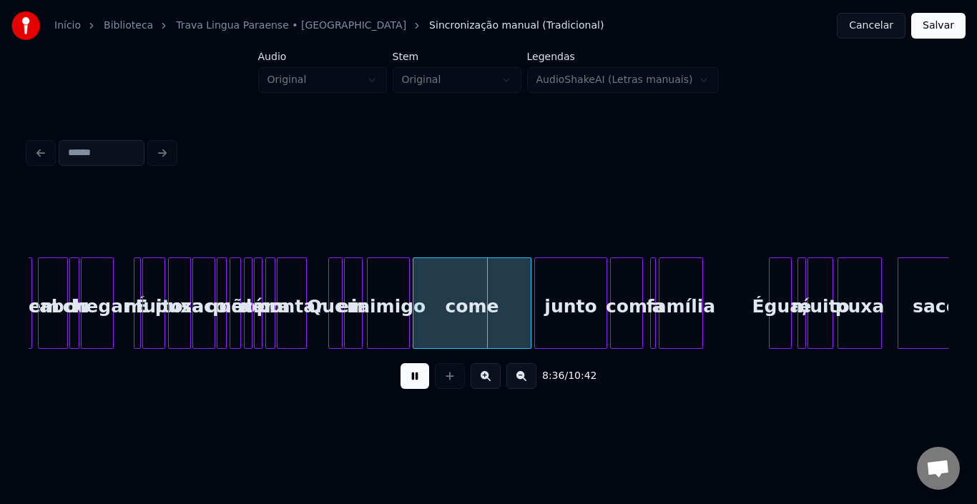
click at [401, 378] on button at bounding box center [415, 376] width 29 height 26
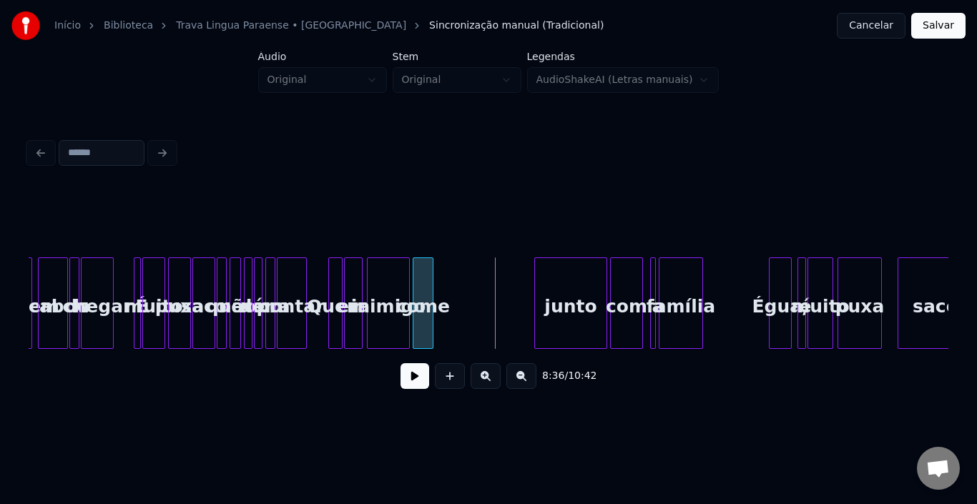
click at [431, 300] on div at bounding box center [430, 303] width 4 height 90
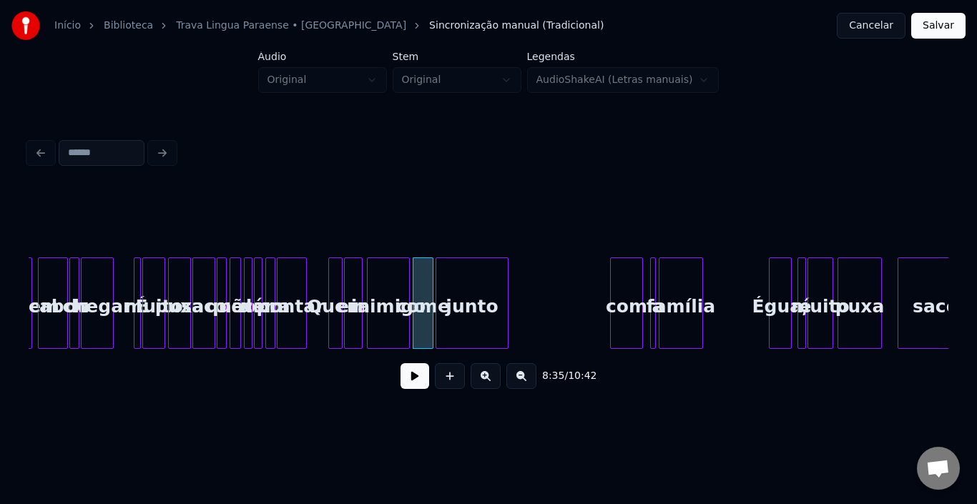
click at [441, 300] on div "junto" at bounding box center [472, 306] width 72 height 97
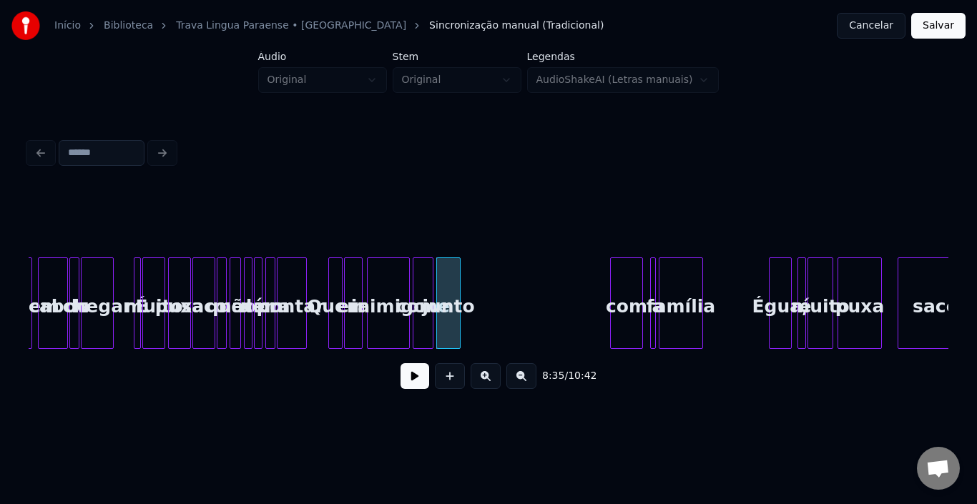
click at [459, 297] on div at bounding box center [458, 303] width 4 height 90
click at [412, 383] on button at bounding box center [415, 376] width 29 height 26
click at [412, 381] on button at bounding box center [415, 376] width 29 height 26
click at [451, 293] on div at bounding box center [451, 303] width 4 height 90
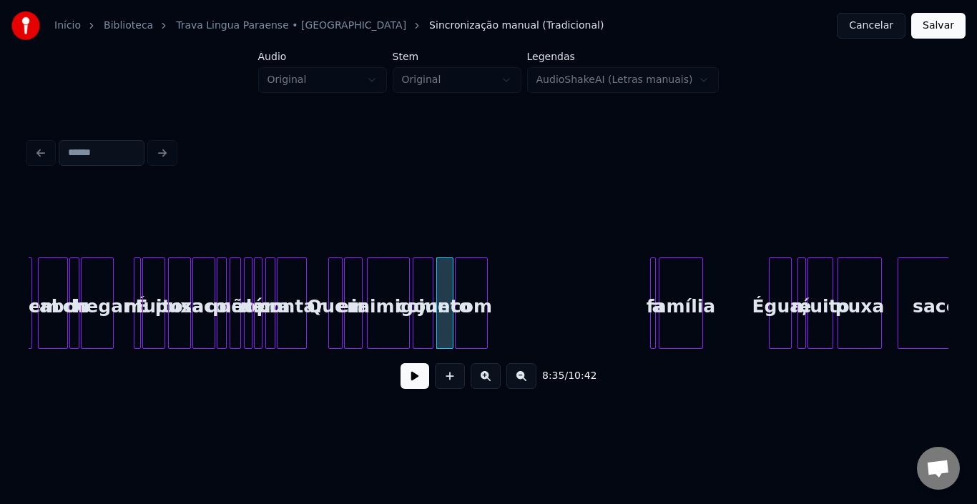
click at [470, 301] on div "com" at bounding box center [471, 306] width 31 height 97
click at [468, 295] on div at bounding box center [468, 303] width 4 height 90
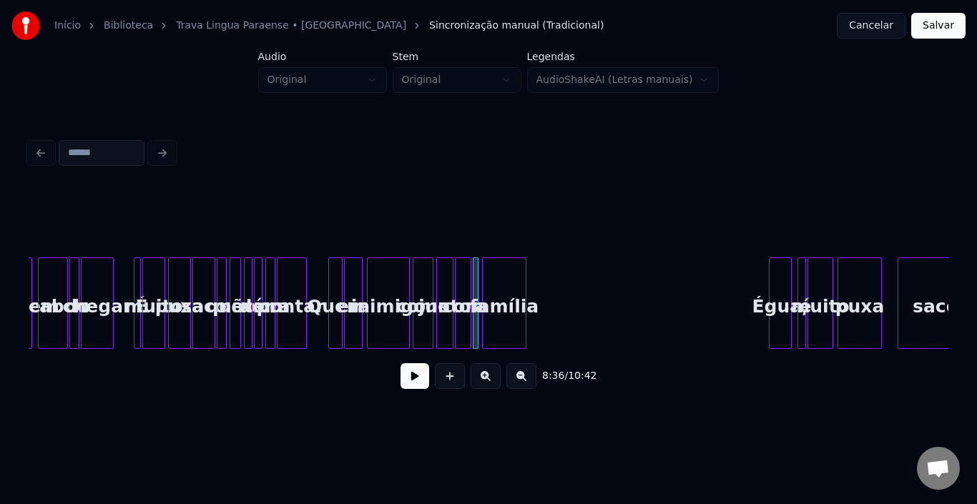
click at [492, 281] on div "família" at bounding box center [504, 306] width 43 height 97
click at [411, 389] on button at bounding box center [415, 376] width 29 height 26
click at [410, 385] on button at bounding box center [415, 376] width 29 height 26
click at [503, 292] on div at bounding box center [505, 303] width 4 height 90
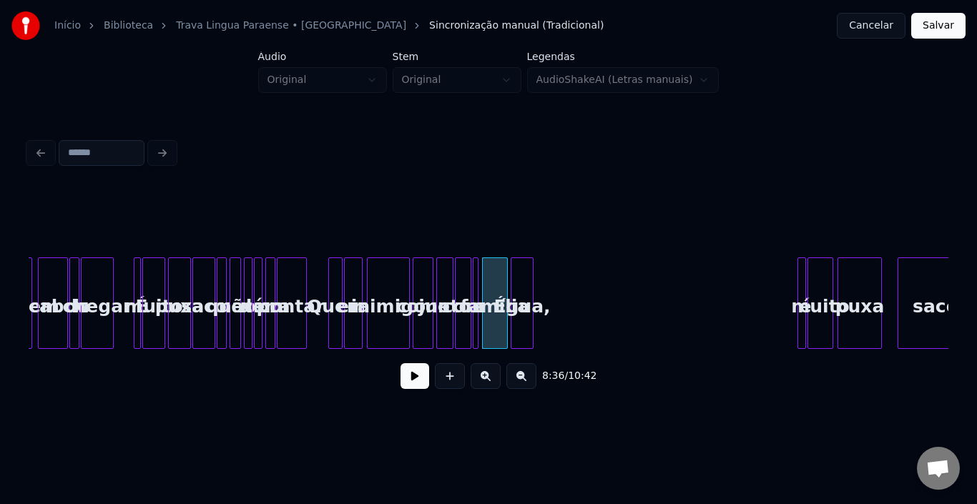
click at [518, 289] on div "Égua," at bounding box center [521, 306] width 21 height 97
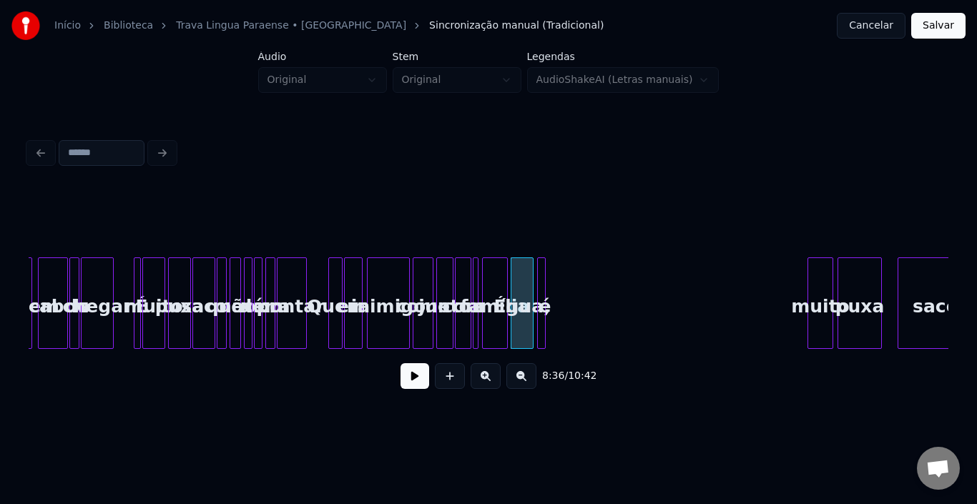
click at [545, 290] on div "é" at bounding box center [545, 306] width 14 height 97
click at [403, 381] on button at bounding box center [415, 376] width 29 height 26
click at [524, 283] on div at bounding box center [523, 303] width 4 height 90
click at [537, 271] on div "é" at bounding box center [536, 306] width 14 height 97
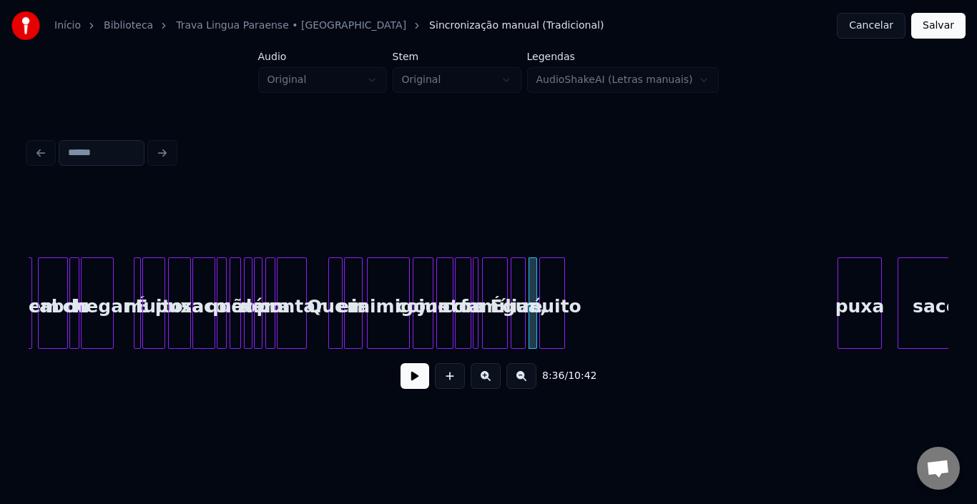
click at [556, 293] on div "muito" at bounding box center [552, 306] width 24 height 97
click at [549, 291] on div at bounding box center [551, 303] width 4 height 90
click at [413, 380] on button at bounding box center [415, 376] width 29 height 26
click at [842, 275] on div at bounding box center [840, 303] width 4 height 90
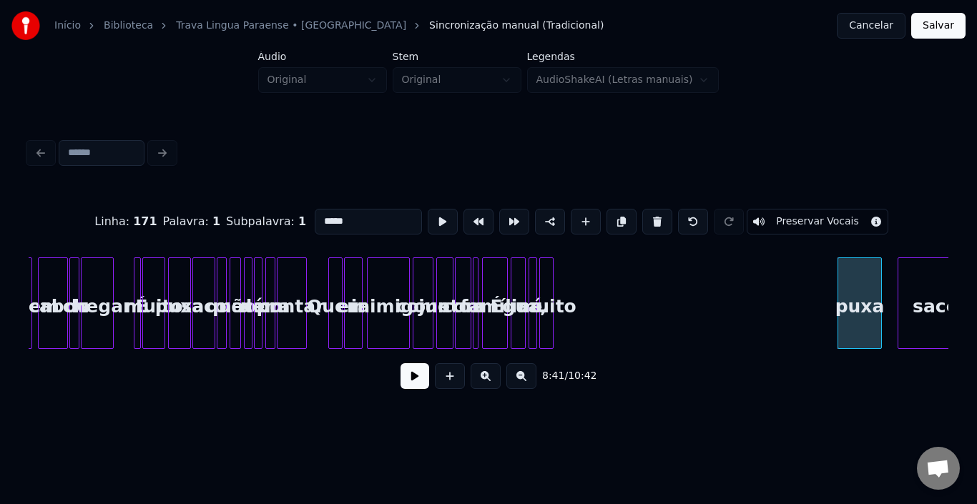
type input "****"
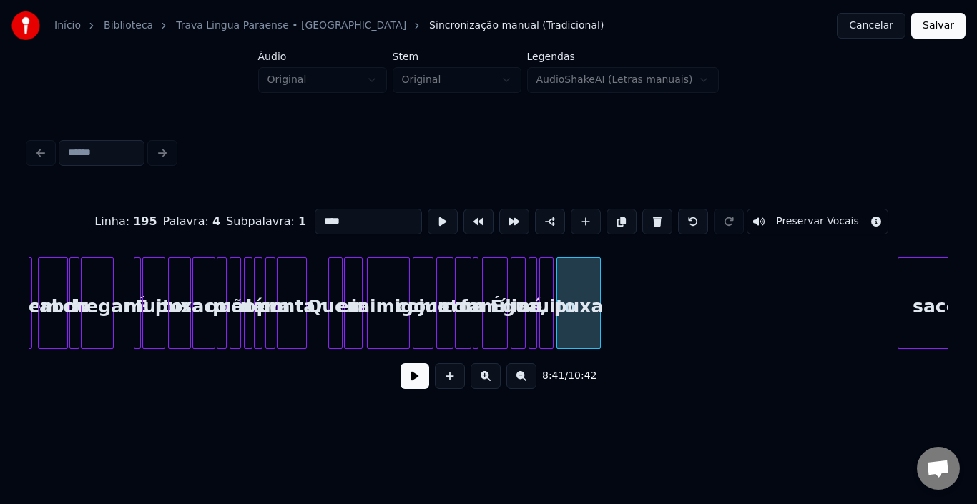
click at [574, 280] on div "puxa" at bounding box center [578, 306] width 43 height 97
click at [571, 270] on div at bounding box center [571, 303] width 4 height 90
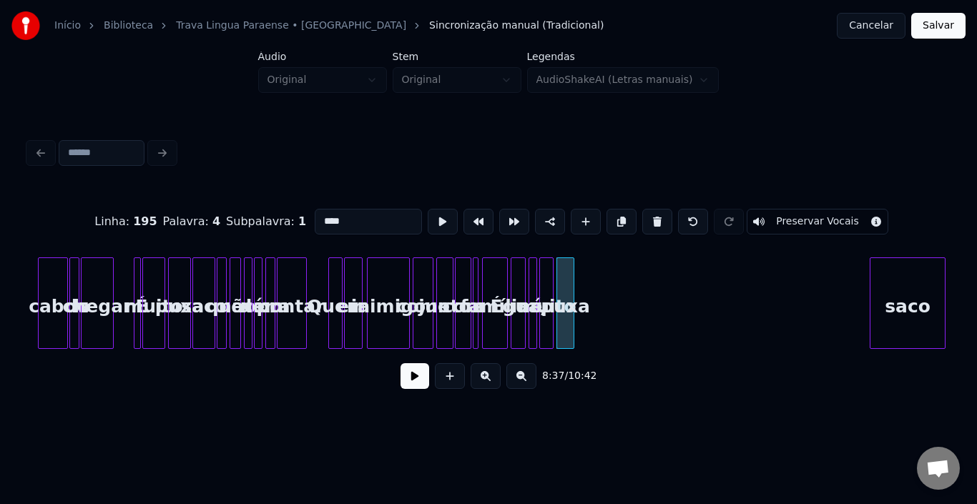
scroll to position [0, 36503]
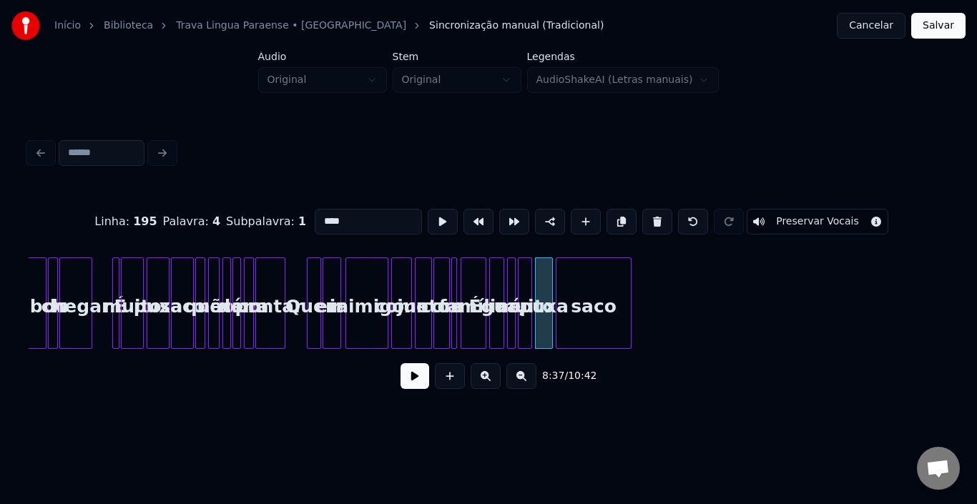
click at [604, 283] on div "saco" at bounding box center [594, 306] width 74 height 97
click at [572, 280] on div at bounding box center [573, 303] width 4 height 90
click at [415, 385] on button at bounding box center [415, 376] width 29 height 26
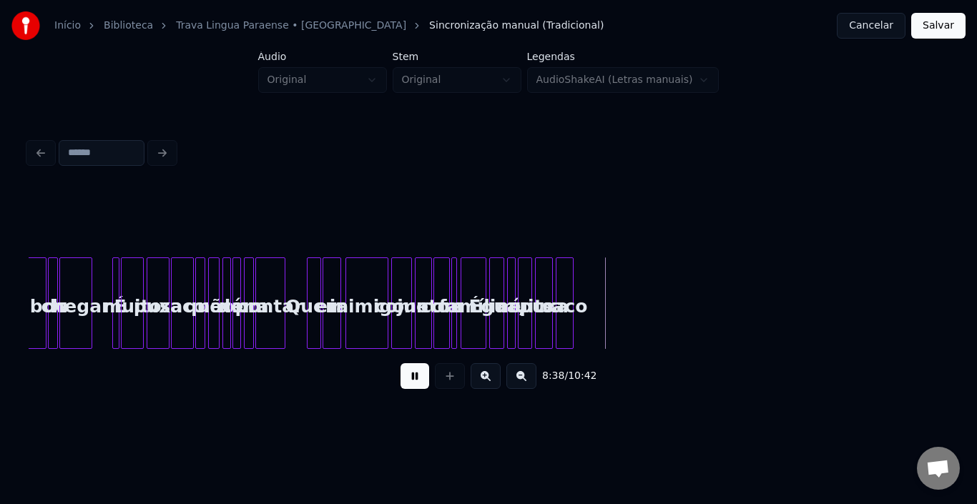
click at [415, 385] on button at bounding box center [415, 376] width 29 height 26
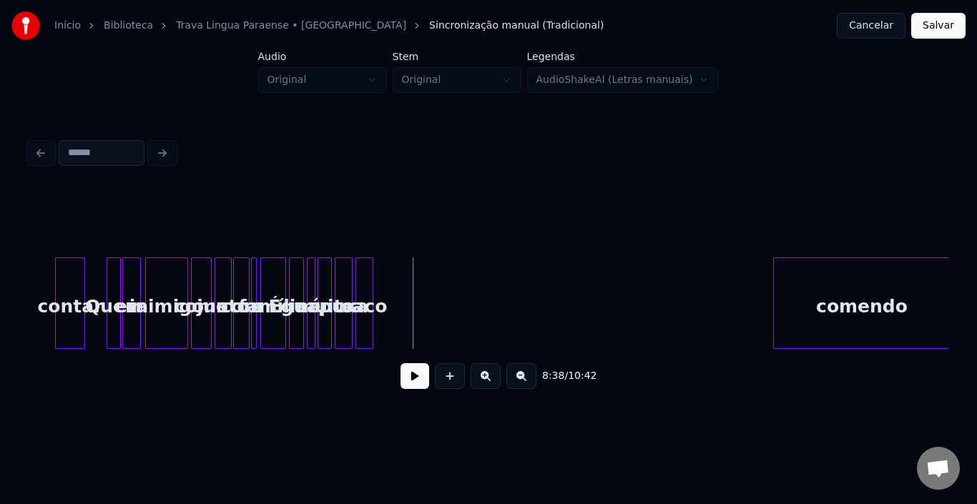
scroll to position [0, 36789]
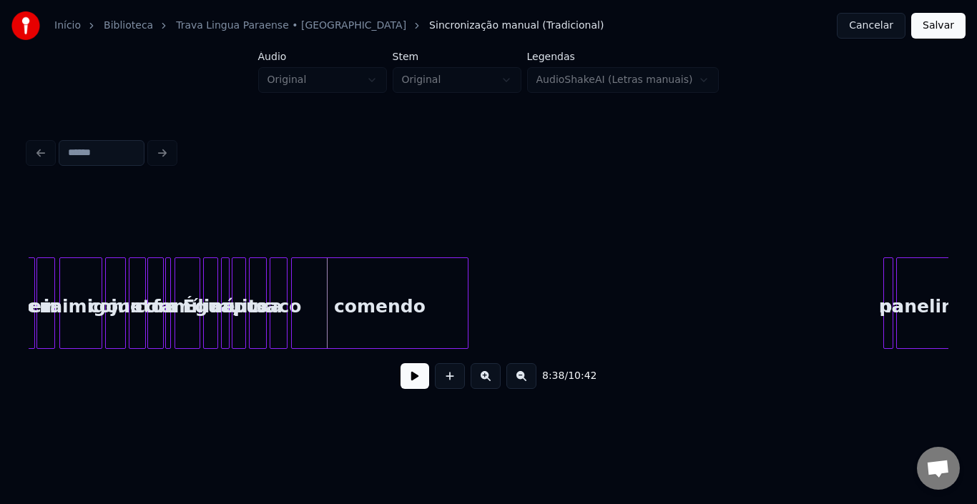
click at [358, 293] on div "comendo" at bounding box center [380, 306] width 176 height 97
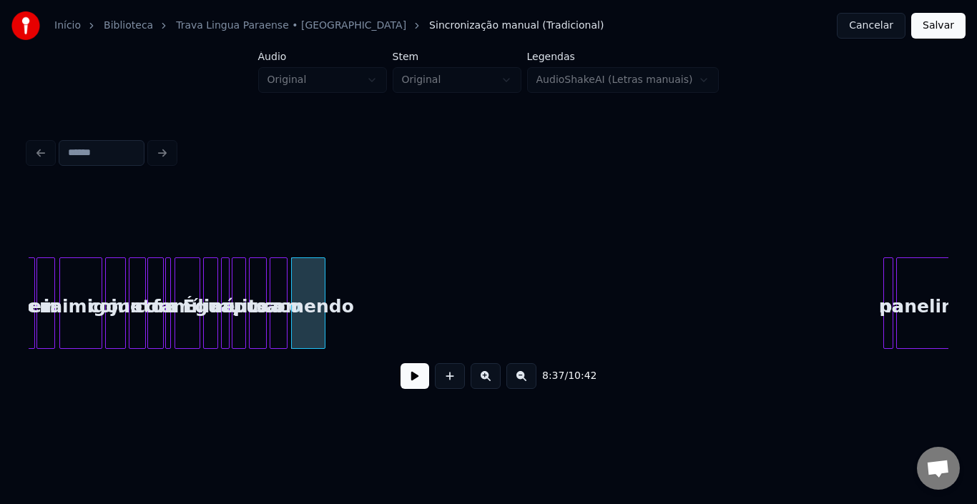
click at [322, 287] on div at bounding box center [322, 303] width 4 height 90
click at [884, 283] on div at bounding box center [886, 303] width 4 height 90
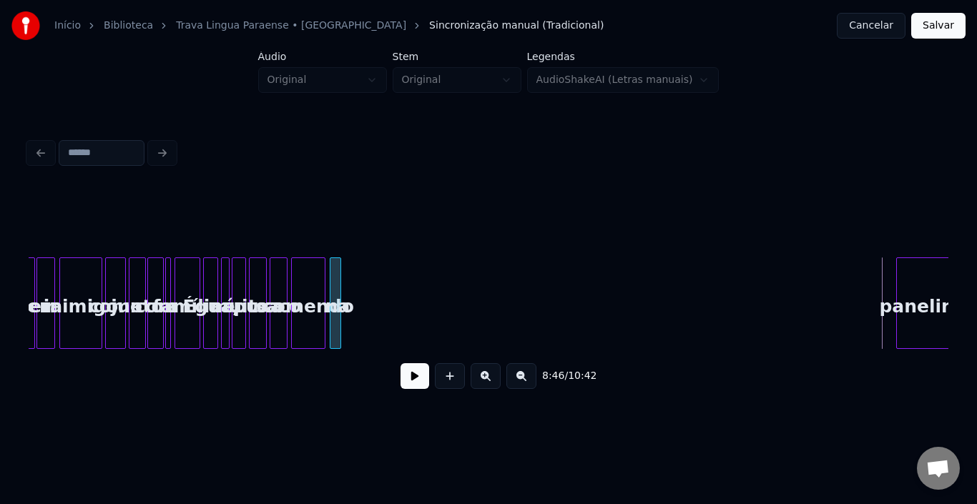
click at [330, 285] on div "na" at bounding box center [335, 304] width 11 height 92
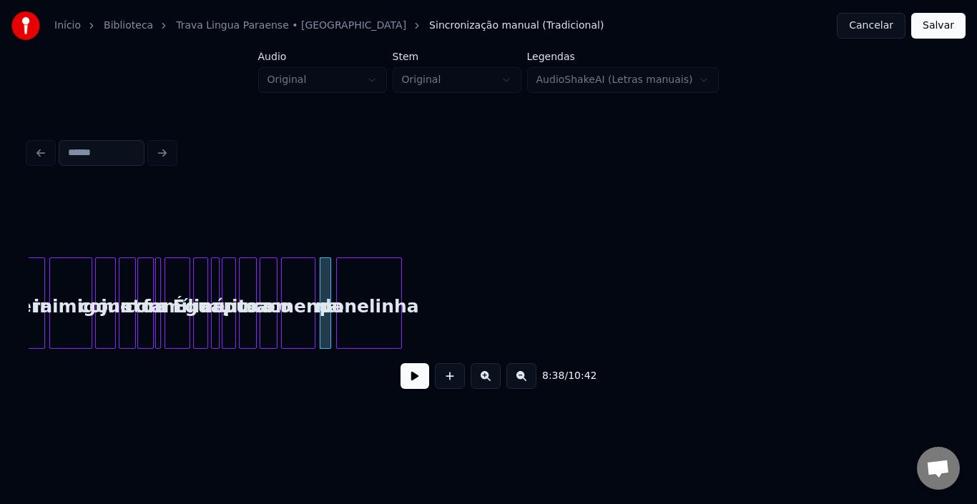
click at [371, 290] on div "panelinha" at bounding box center [369, 306] width 64 height 97
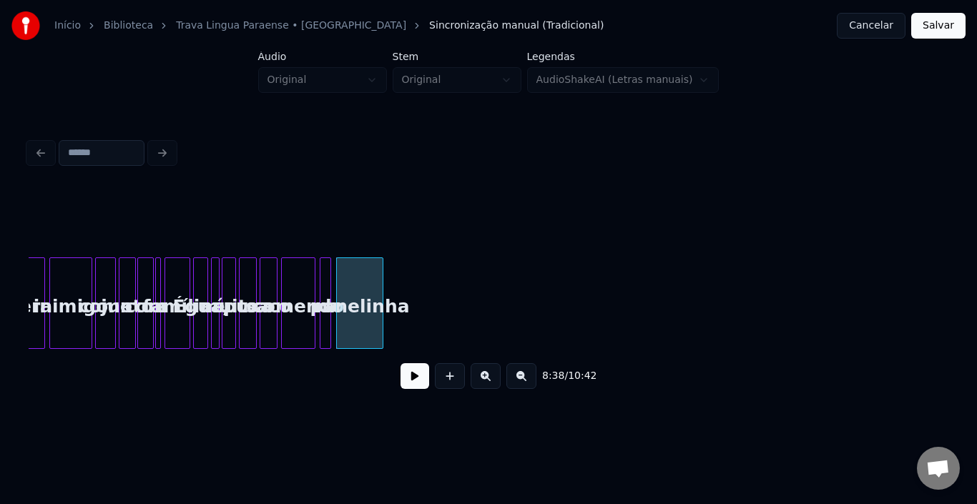
click at [381, 282] on div at bounding box center [380, 303] width 4 height 90
click at [418, 381] on button at bounding box center [415, 376] width 29 height 26
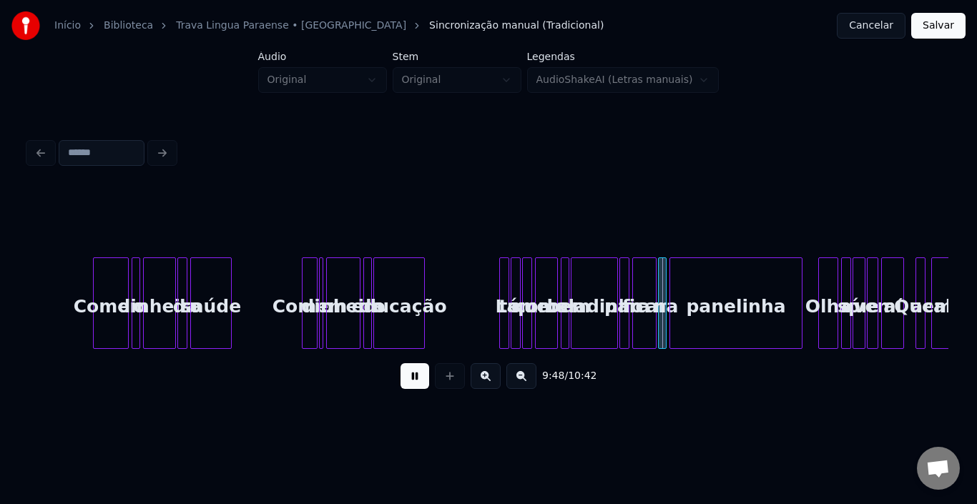
scroll to position [0, 41588]
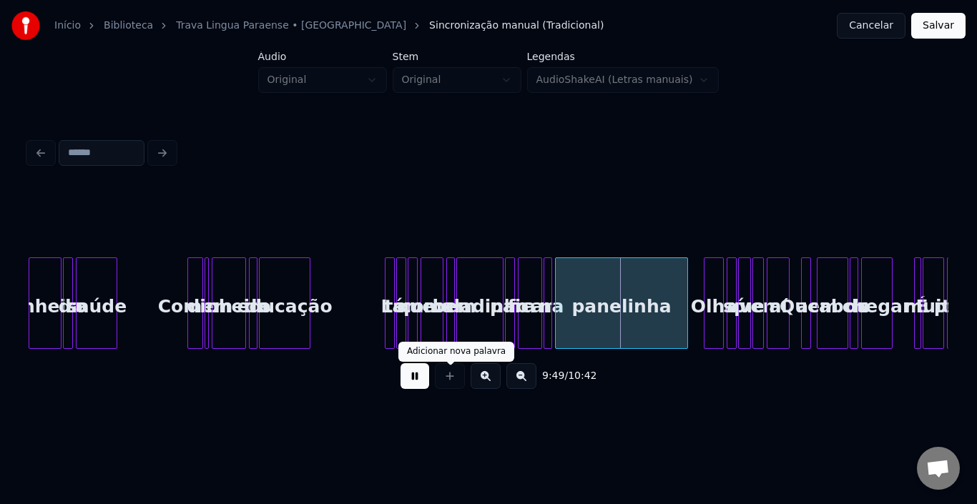
click at [425, 381] on button at bounding box center [415, 376] width 29 height 26
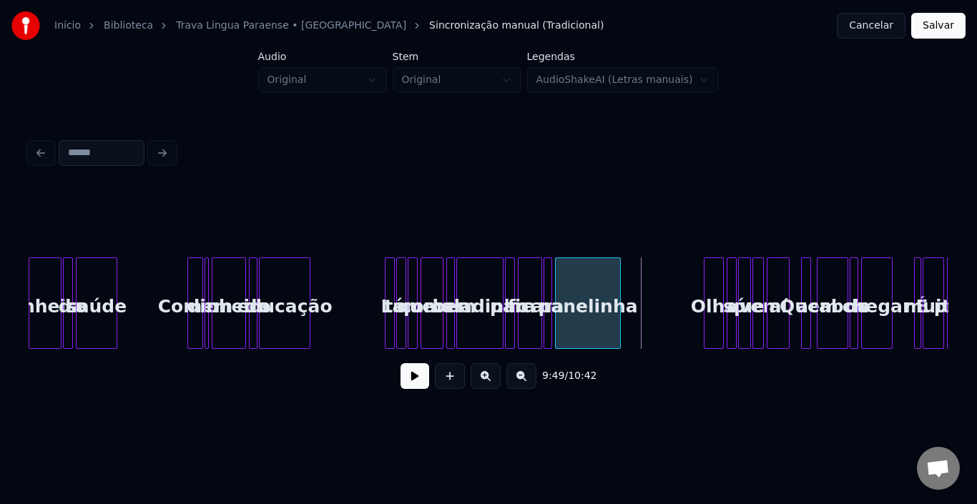
click at [619, 294] on div at bounding box center [618, 303] width 4 height 90
click at [415, 385] on button at bounding box center [415, 376] width 29 height 26
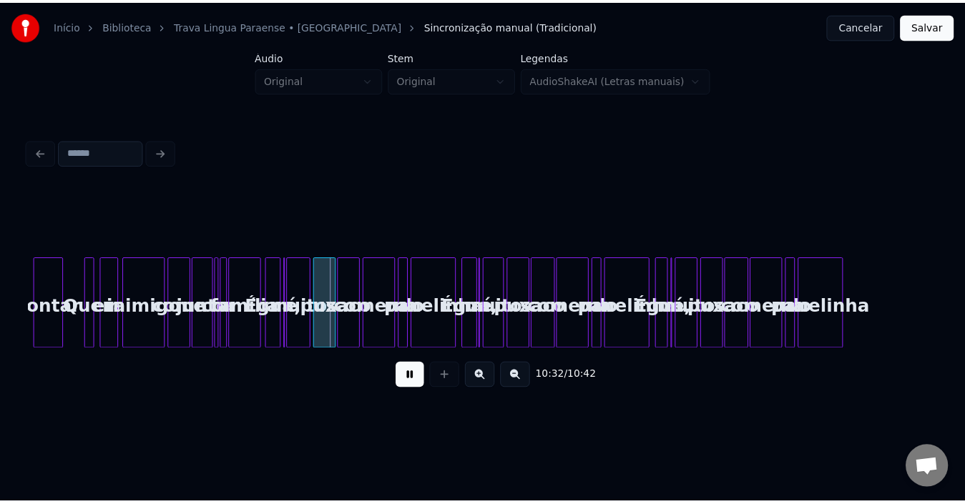
scroll to position [0, 45056]
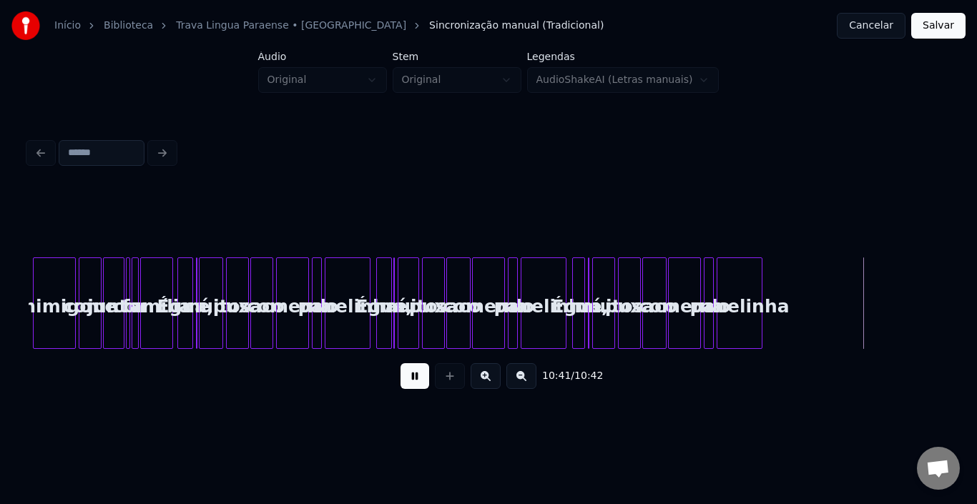
click at [942, 30] on button "Salvar" at bounding box center [938, 26] width 54 height 26
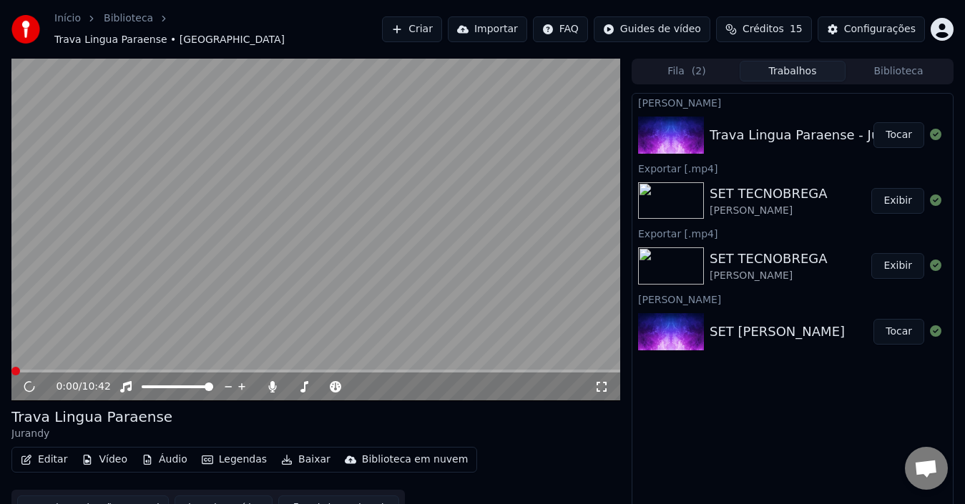
click at [49, 455] on button "Editar" at bounding box center [44, 460] width 58 height 20
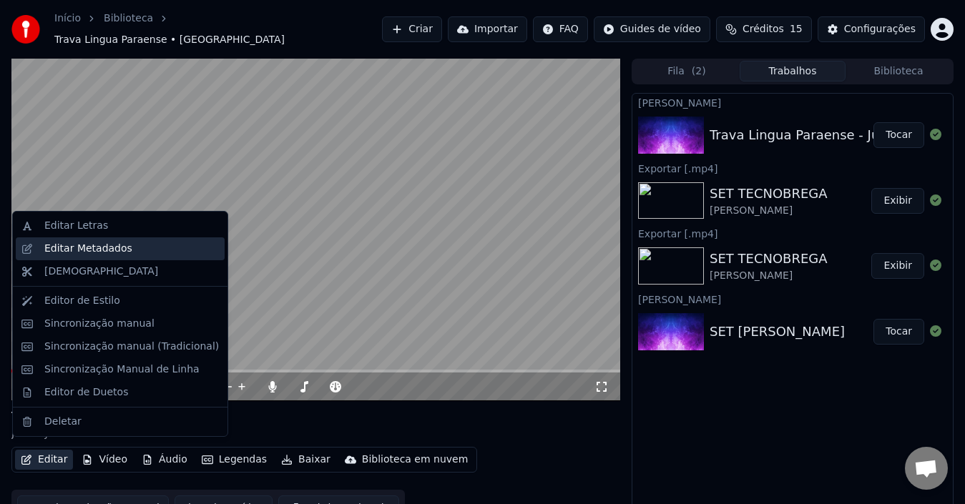
click at [70, 246] on div "Editar Metadados" at bounding box center [88, 249] width 88 height 14
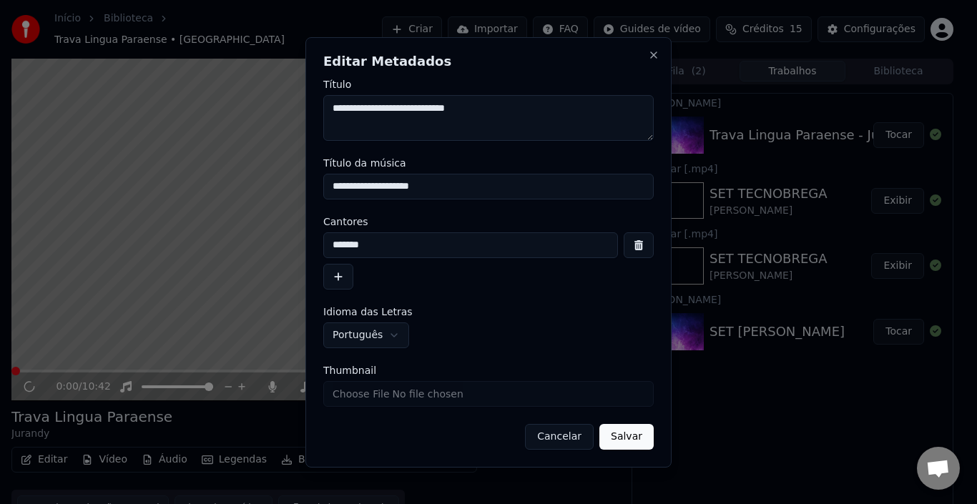
drag, startPoint x: 331, startPoint y: 248, endPoint x: 262, endPoint y: 253, distance: 69.5
click at [262, 253] on body "**********" at bounding box center [482, 252] width 965 height 504
drag, startPoint x: 363, startPoint y: 107, endPoint x: 451, endPoint y: 180, distance: 114.3
click at [364, 107] on textarea "**********" at bounding box center [488, 118] width 330 height 46
drag, startPoint x: 430, startPoint y: 113, endPoint x: 621, endPoint y: 224, distance: 220.8
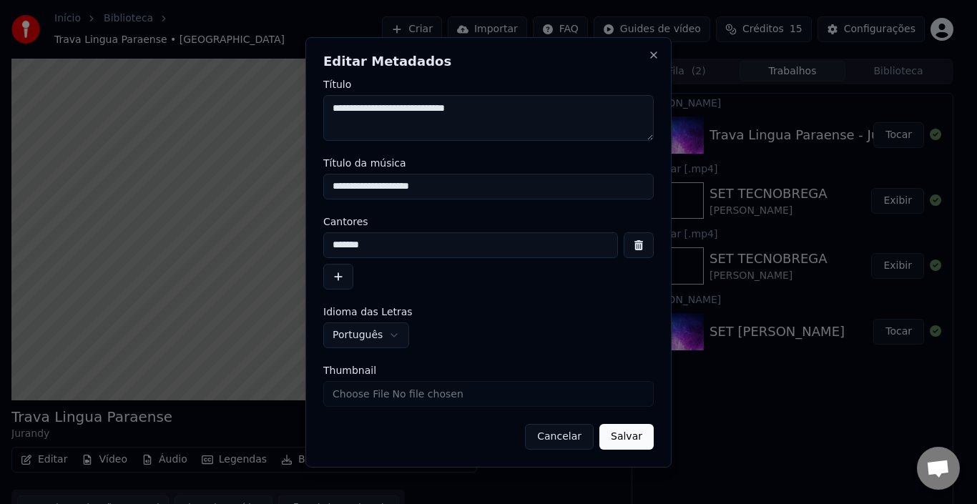
click at [611, 114] on textarea "**********" at bounding box center [488, 118] width 330 height 46
type textarea "**********"
click at [364, 188] on input "**********" at bounding box center [488, 187] width 330 height 26
type input "**********"
click at [638, 436] on button "Salvar" at bounding box center [626, 437] width 54 height 26
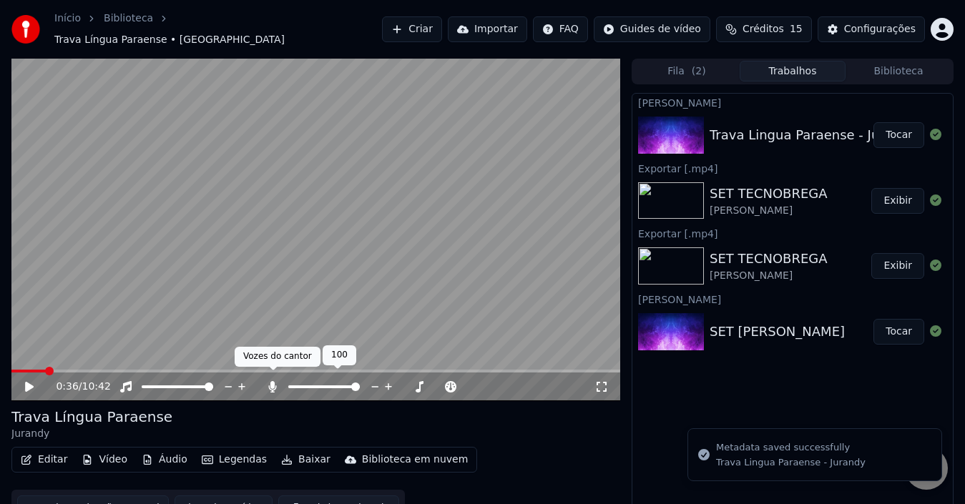
click at [273, 383] on icon at bounding box center [273, 386] width 8 height 11
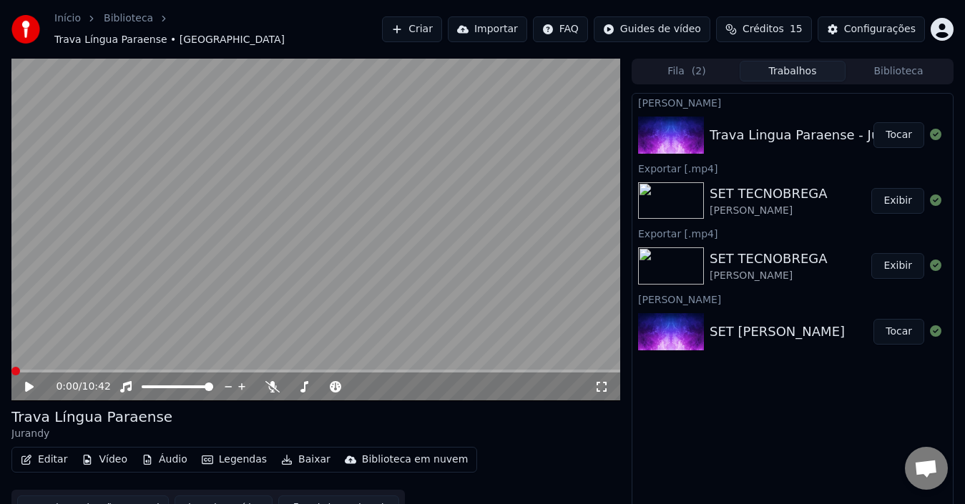
click at [11, 367] on span at bounding box center [15, 371] width 9 height 9
click at [33, 381] on icon at bounding box center [39, 386] width 33 height 11
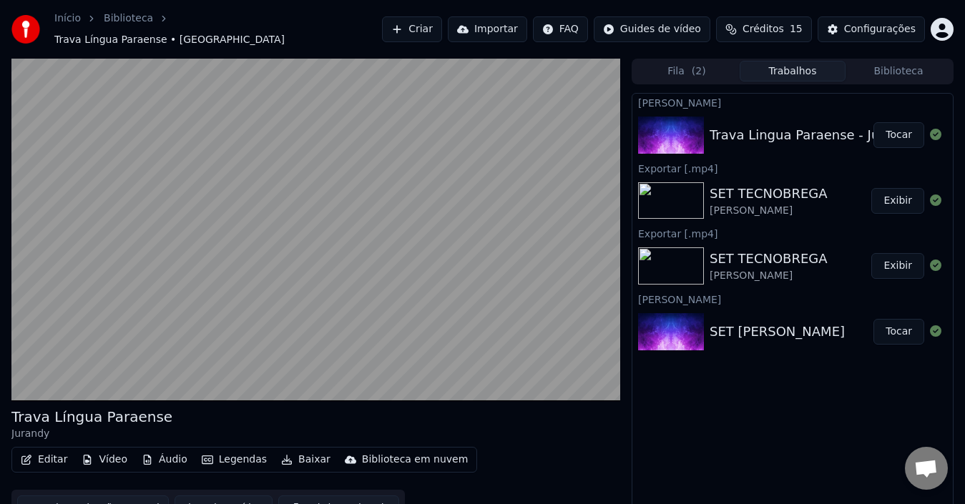
click at [36, 454] on button "Editar" at bounding box center [44, 460] width 58 height 20
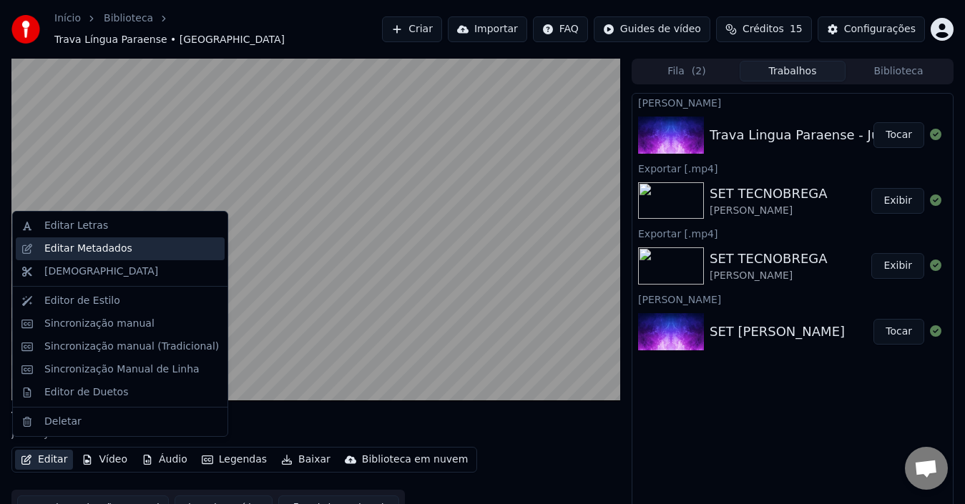
click at [95, 252] on div "Editar Metadados" at bounding box center [88, 249] width 88 height 14
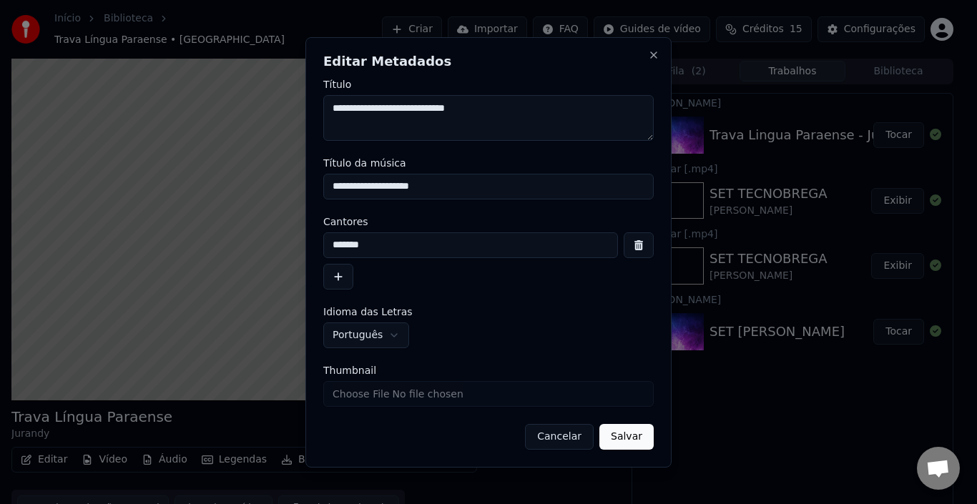
click at [343, 192] on input "**********" at bounding box center [488, 187] width 330 height 26
type input "**********"
click at [335, 245] on input "*******" at bounding box center [470, 245] width 295 height 26
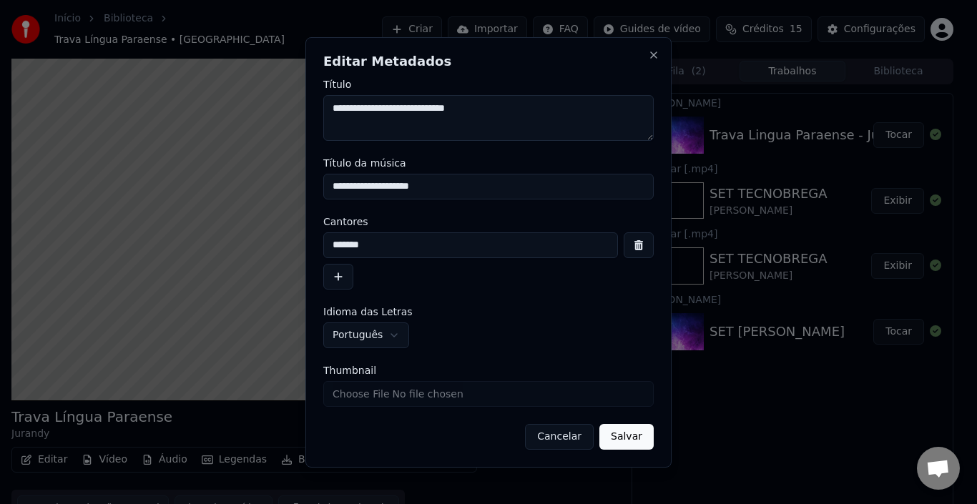
type input "*******"
click at [623, 431] on button "Salvar" at bounding box center [626, 437] width 54 height 26
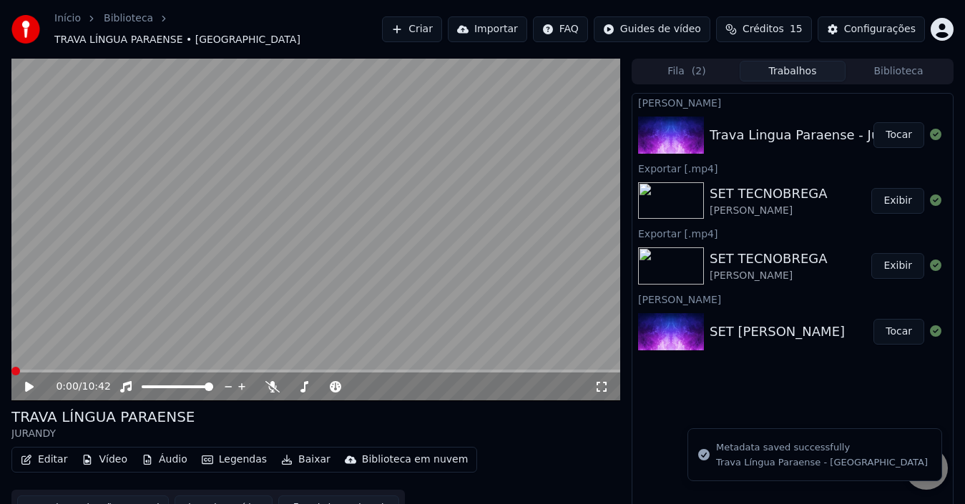
click at [11, 367] on span at bounding box center [15, 371] width 9 height 9
click at [28, 382] on icon at bounding box center [29, 387] width 9 height 10
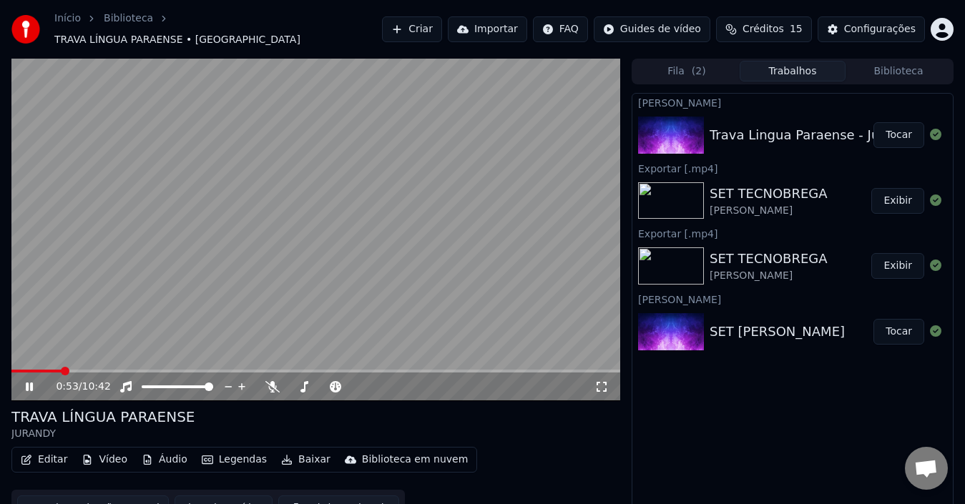
click at [61, 367] on span at bounding box center [65, 371] width 9 height 9
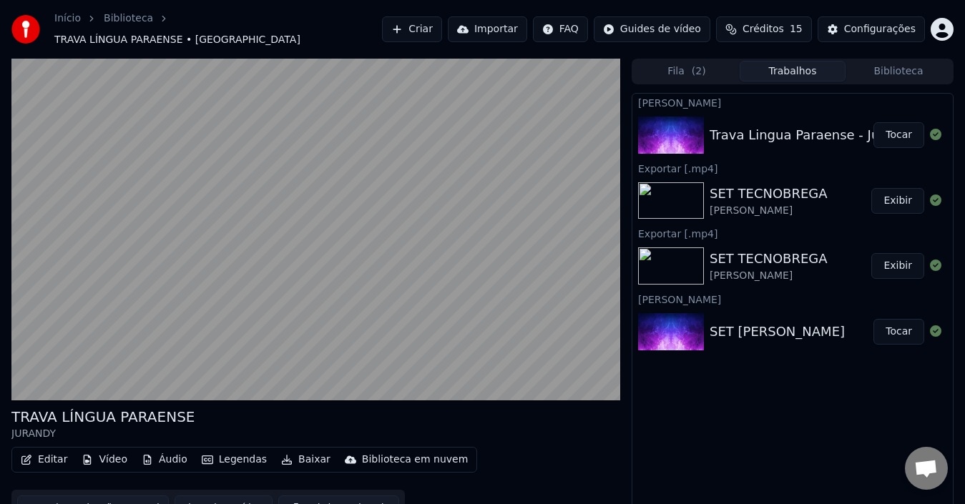
click at [222, 496] on button "Baixar vídeo" at bounding box center [224, 509] width 98 height 26
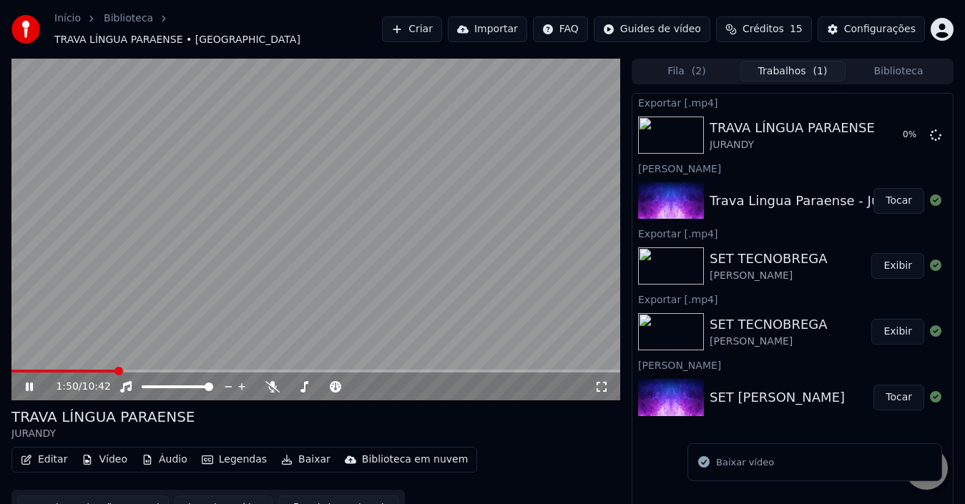
click at [27, 383] on icon at bounding box center [29, 387] width 7 height 9
click at [27, 455] on icon "button" at bounding box center [26, 460] width 11 height 10
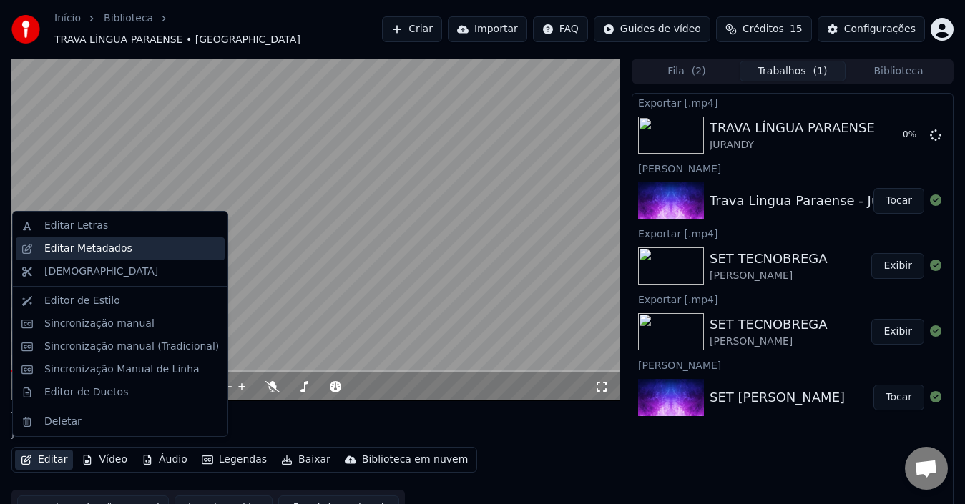
click at [98, 248] on div "Editar Metadados" at bounding box center [88, 249] width 88 height 14
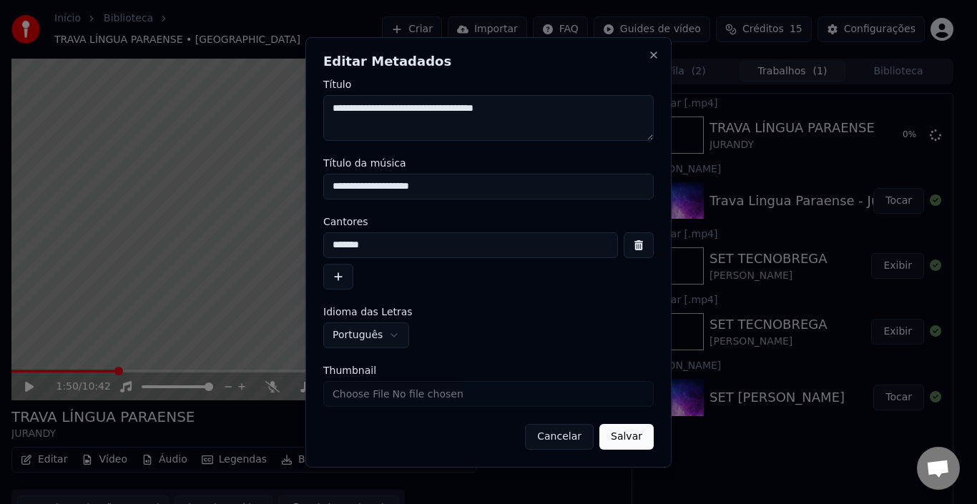
type textarea "**********"
click at [633, 439] on button "Salvar" at bounding box center [626, 437] width 54 height 26
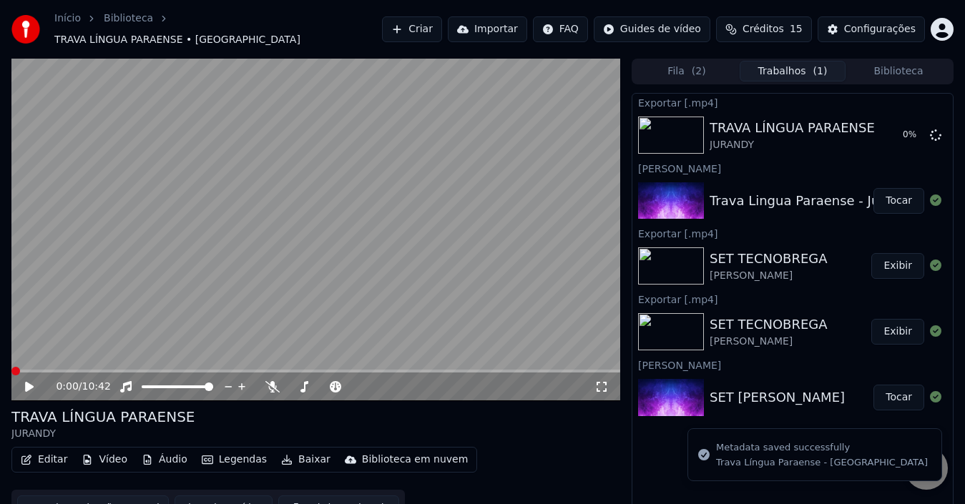
click at [262, 380] on div "0:00 / 10:42" at bounding box center [325, 387] width 539 height 14
click at [273, 381] on icon at bounding box center [272, 386] width 14 height 11
click at [207, 496] on button "Baixar vídeo" at bounding box center [224, 509] width 98 height 26
